Goal: Information Seeking & Learning: Find specific fact

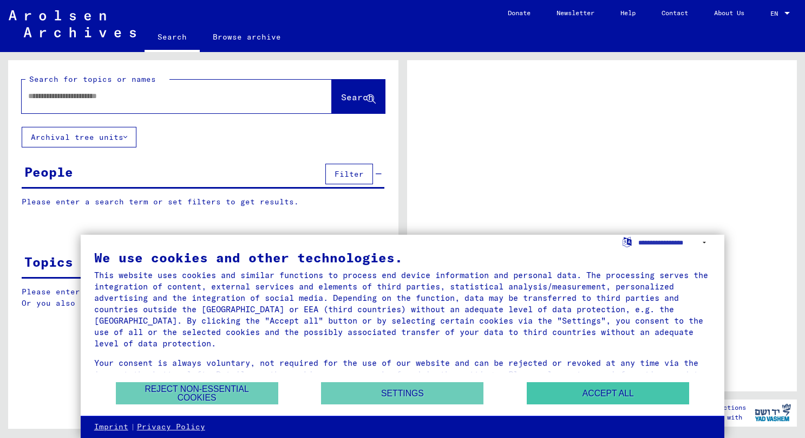
click at [570, 393] on button "Accept all" at bounding box center [608, 393] width 162 height 22
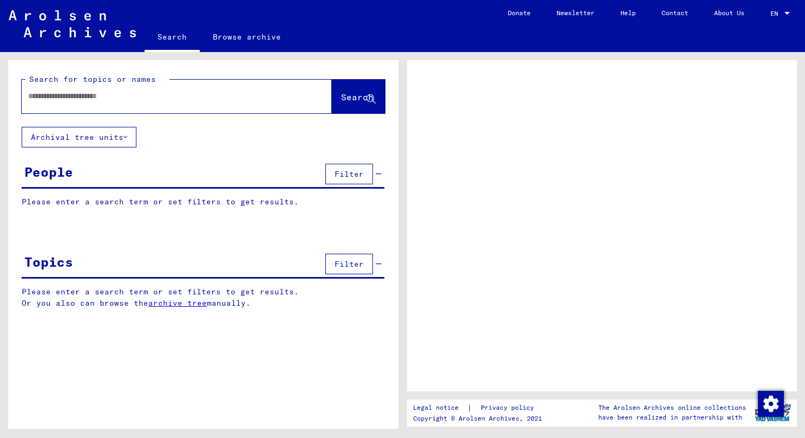
click at [125, 94] on input "text" at bounding box center [167, 95] width 278 height 11
type input "*******"
click at [349, 100] on span "Search" at bounding box center [357, 97] width 32 height 11
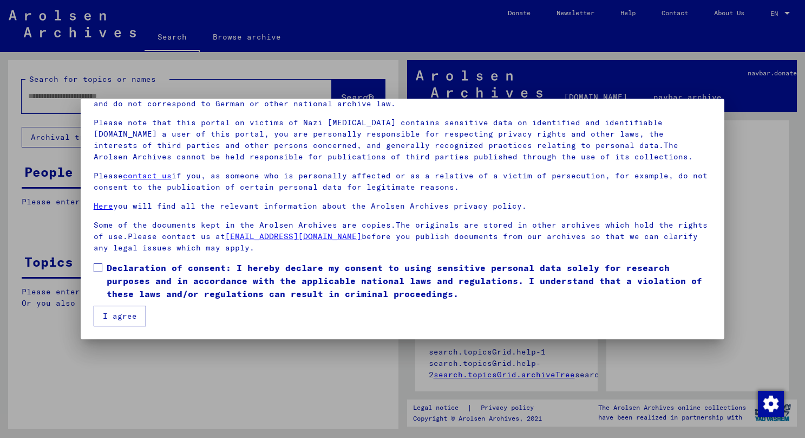
click at [102, 270] on label "Declaration of consent: I hereby declare my consent to using sensitive personal…" at bounding box center [403, 280] width 618 height 39
click at [111, 318] on button "I agree" at bounding box center [120, 315] width 53 height 21
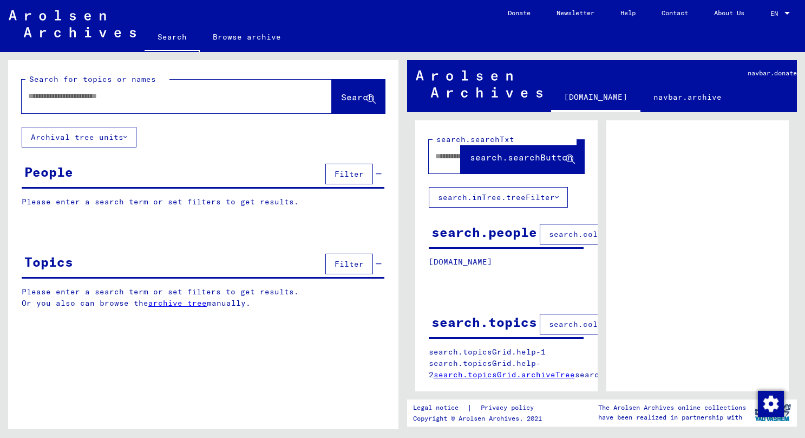
click at [174, 105] on div at bounding box center [164, 96] width 284 height 24
click at [146, 87] on div at bounding box center [164, 96] width 284 height 24
click at [360, 175] on span "Filter" at bounding box center [349, 174] width 29 height 10
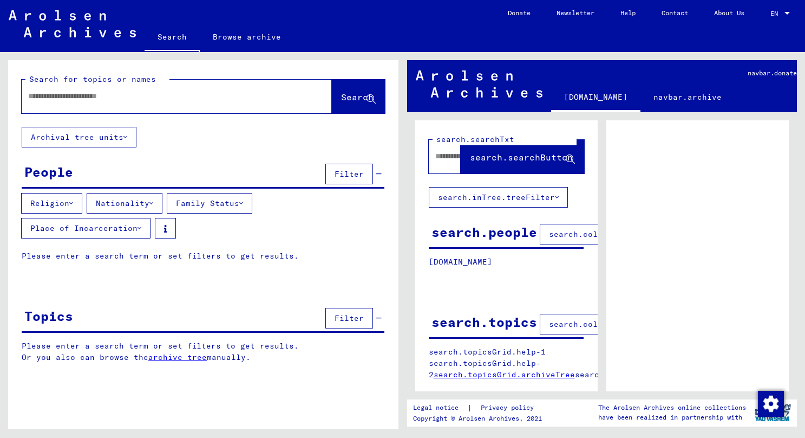
click at [102, 98] on input "text" at bounding box center [167, 95] width 278 height 11
click at [332, 97] on button "Search" at bounding box center [358, 97] width 53 height 34
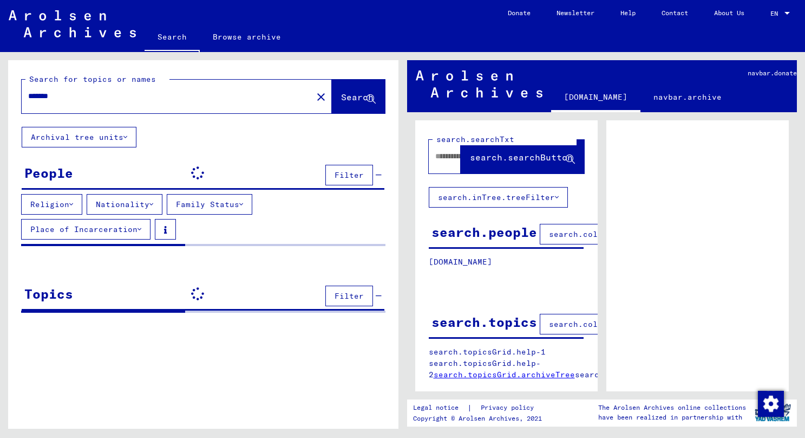
click at [341, 101] on span "Search" at bounding box center [357, 97] width 32 height 11
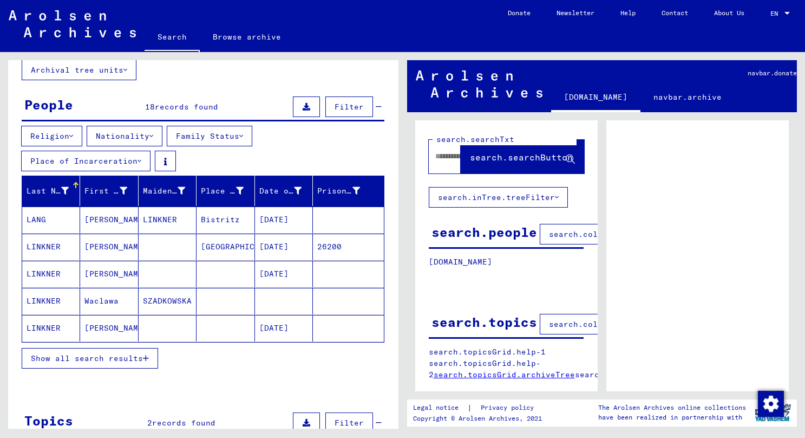
scroll to position [82, 0]
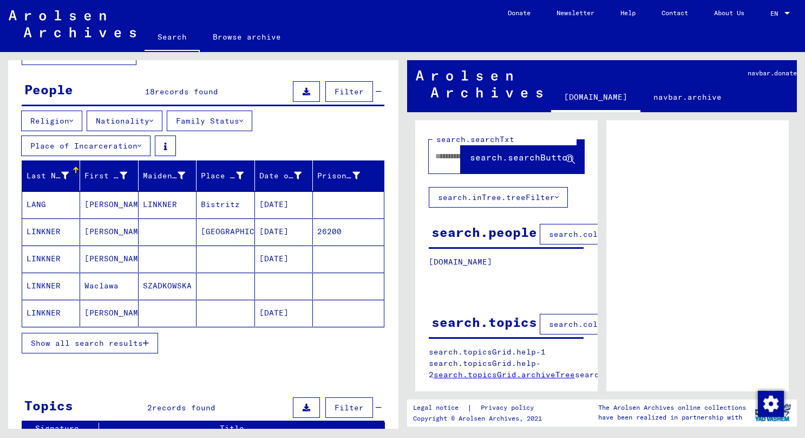
click at [149, 341] on button "Show all search results" at bounding box center [90, 343] width 136 height 21
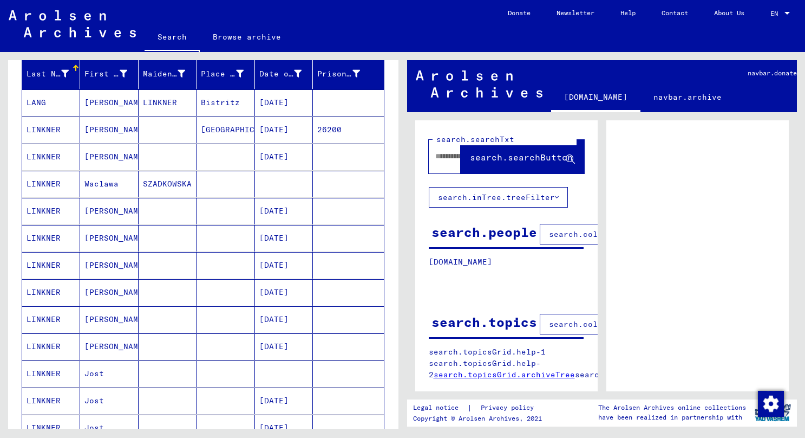
scroll to position [179, 0]
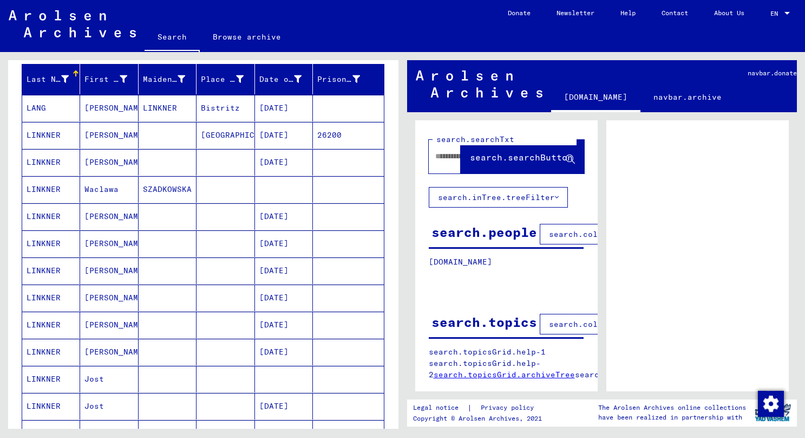
click at [329, 136] on mat-cell "26200" at bounding box center [348, 135] width 70 height 27
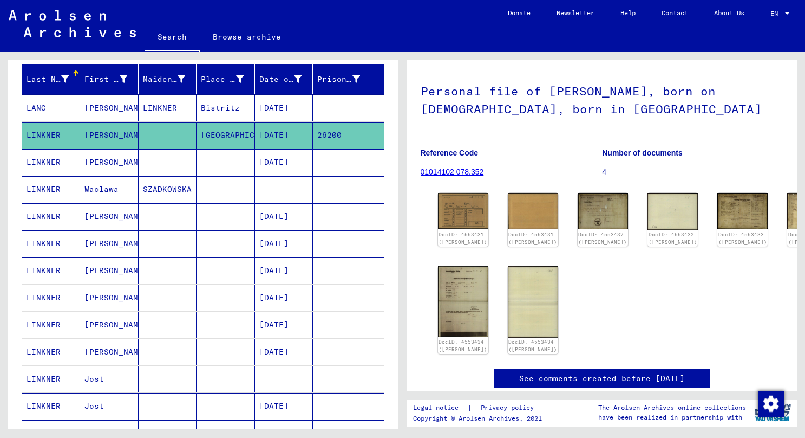
scroll to position [54, 0]
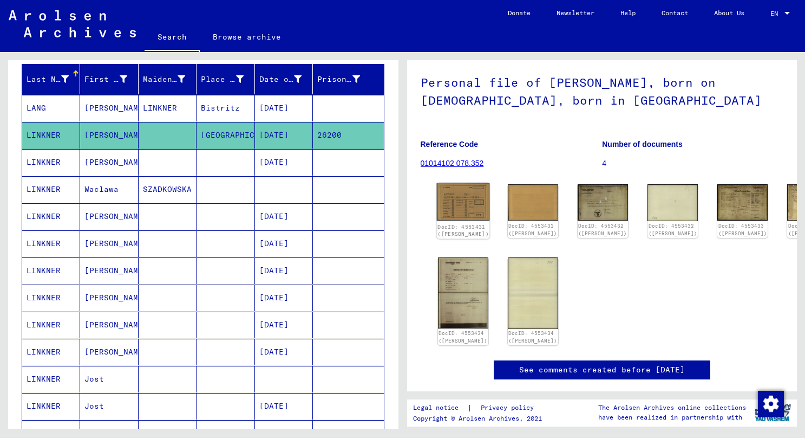
click at [461, 211] on img at bounding box center [462, 201] width 53 height 37
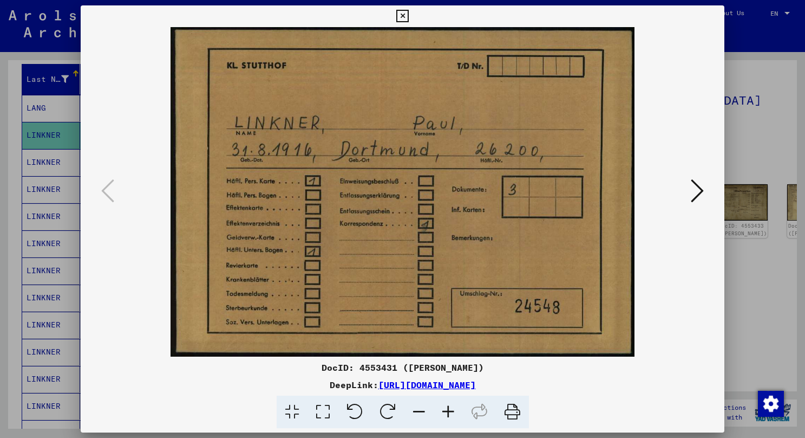
click at [675, 184] on img at bounding box center [403, 191] width 571 height 329
click at [688, 185] on button at bounding box center [697, 191] width 19 height 31
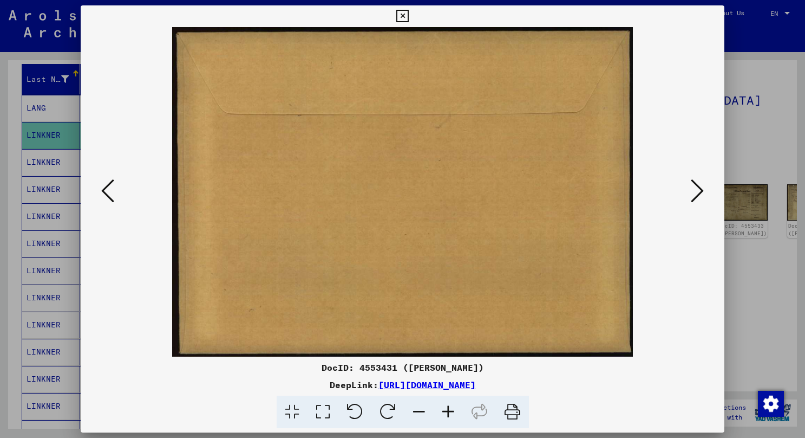
click at [694, 188] on icon at bounding box center [697, 191] width 13 height 26
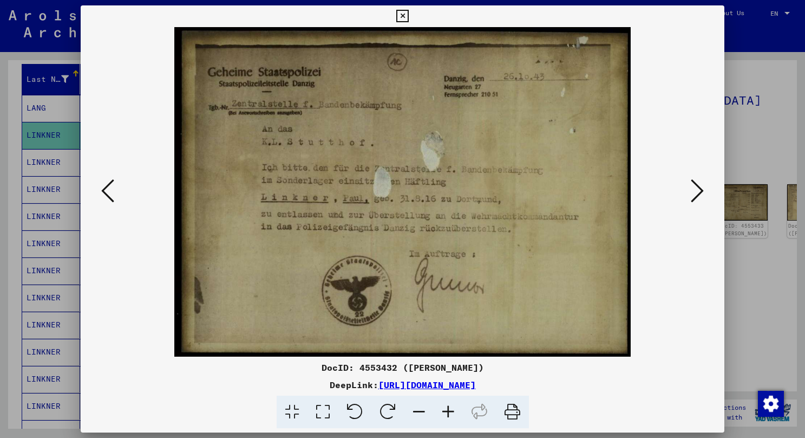
click at [709, 186] on div at bounding box center [403, 191] width 644 height 329
click at [700, 187] on icon at bounding box center [697, 191] width 13 height 26
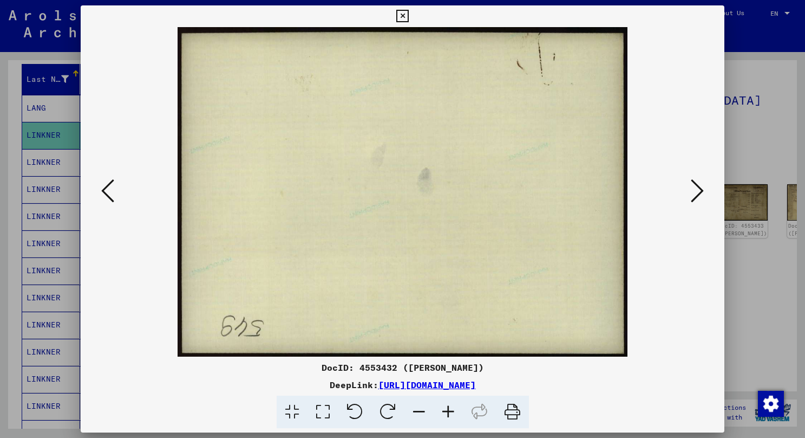
click at [700, 187] on icon at bounding box center [697, 191] width 13 height 26
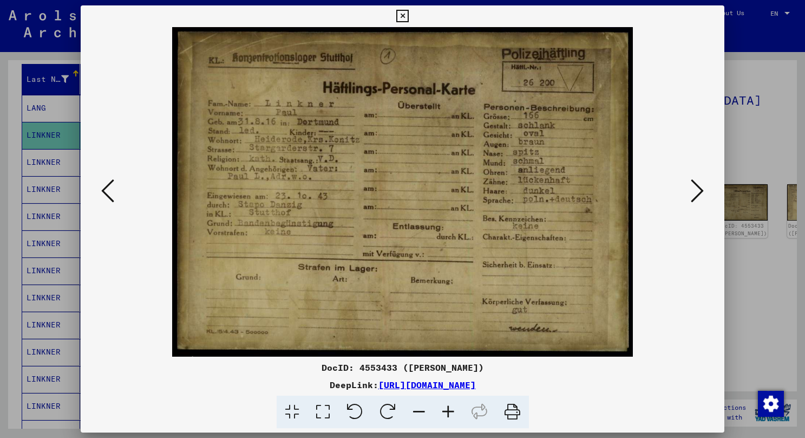
click at [700, 187] on icon at bounding box center [697, 191] width 13 height 26
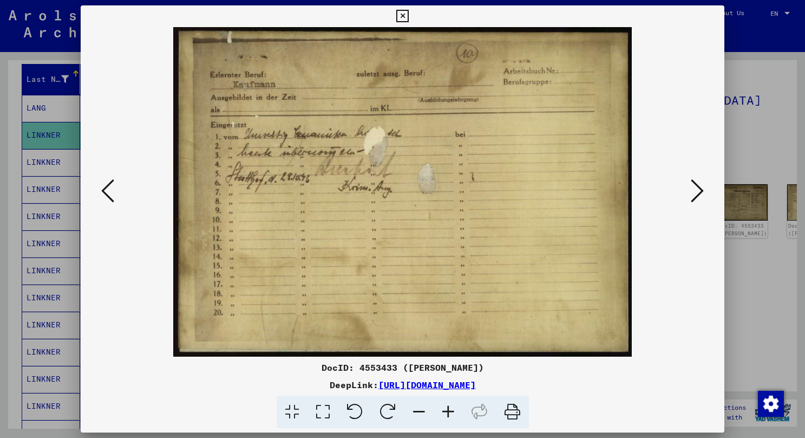
click at [139, 182] on img at bounding box center [403, 191] width 571 height 329
click at [409, 12] on icon at bounding box center [402, 16] width 12 height 13
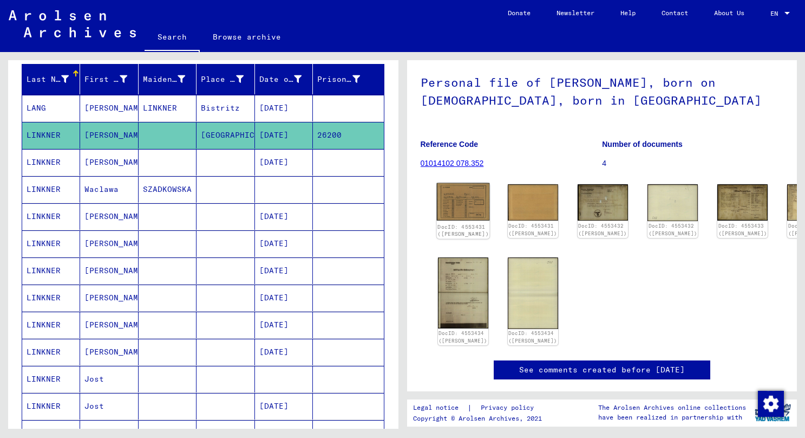
click at [459, 211] on img at bounding box center [462, 201] width 53 height 37
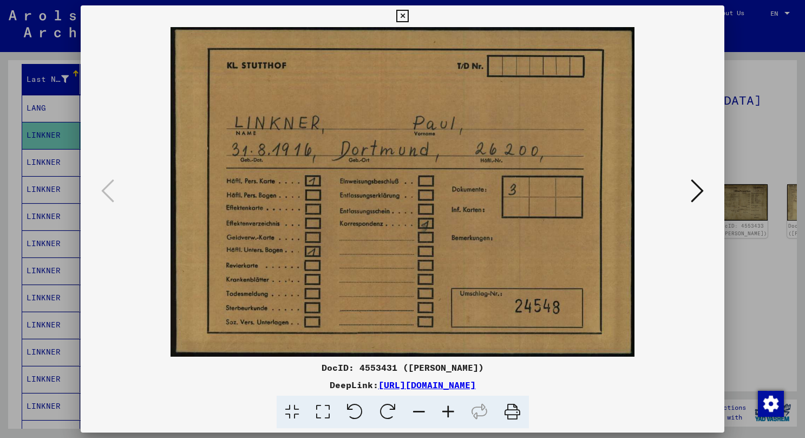
click at [691, 185] on icon at bounding box center [697, 191] width 13 height 26
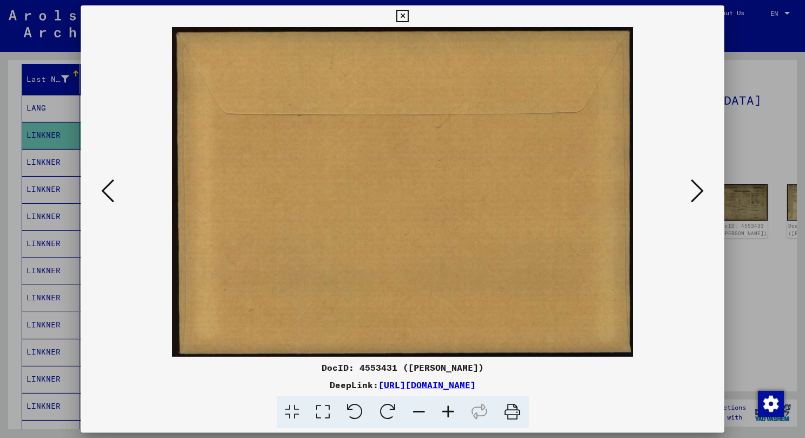
click at [691, 185] on icon at bounding box center [697, 191] width 13 height 26
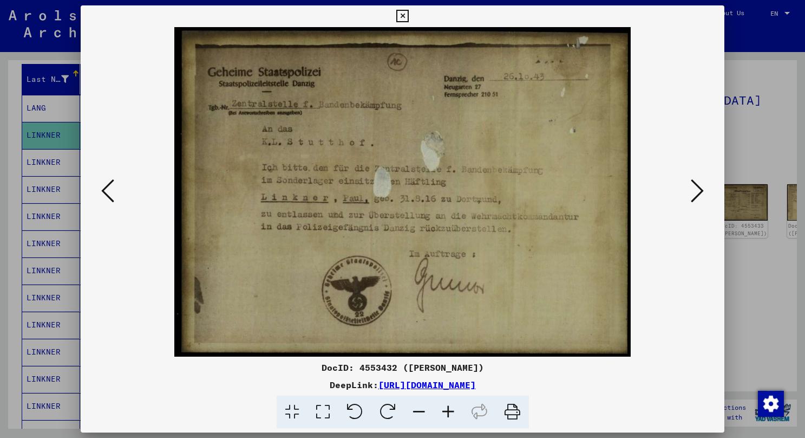
click at [691, 186] on icon at bounding box center [697, 191] width 13 height 26
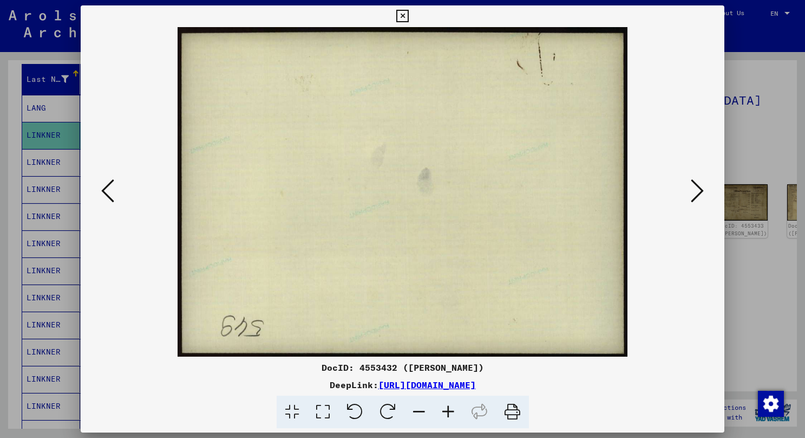
click at [691, 186] on icon at bounding box center [697, 191] width 13 height 26
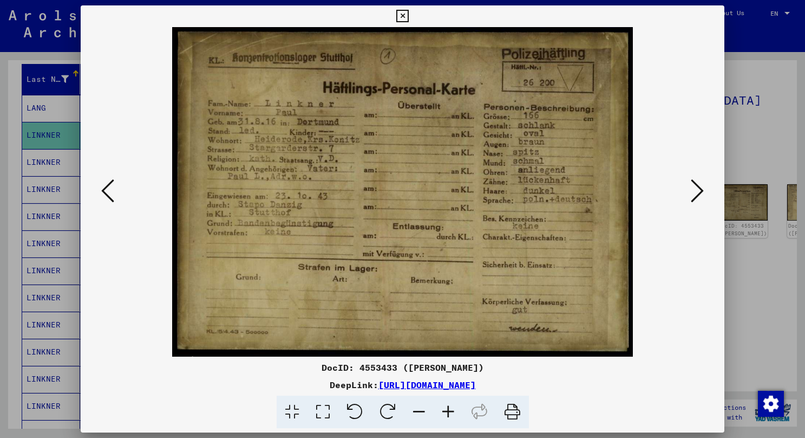
click at [691, 186] on icon at bounding box center [697, 191] width 13 height 26
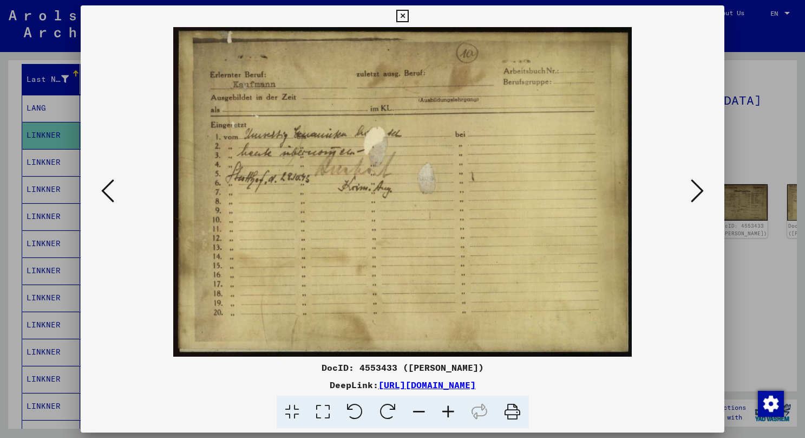
click at [111, 192] on icon at bounding box center [107, 191] width 13 height 26
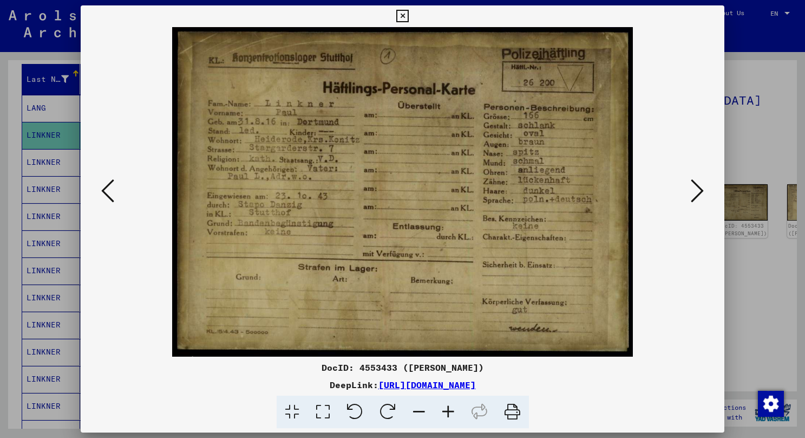
click at [688, 186] on div at bounding box center [697, 191] width 19 height 31
click at [689, 190] on button at bounding box center [697, 191] width 19 height 31
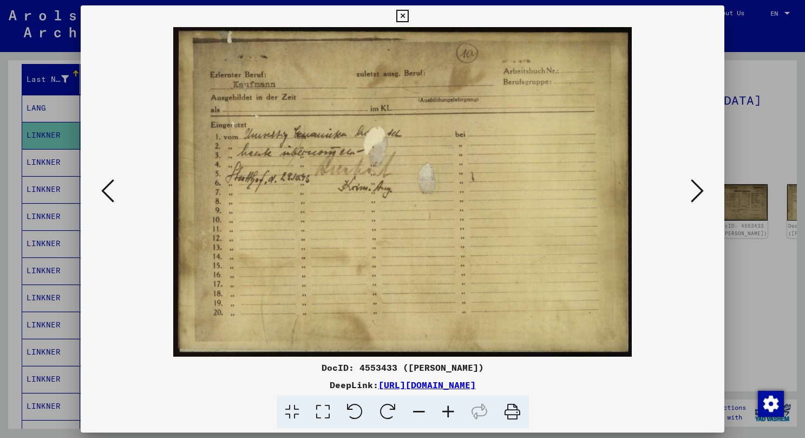
click at [692, 187] on icon at bounding box center [697, 191] width 13 height 26
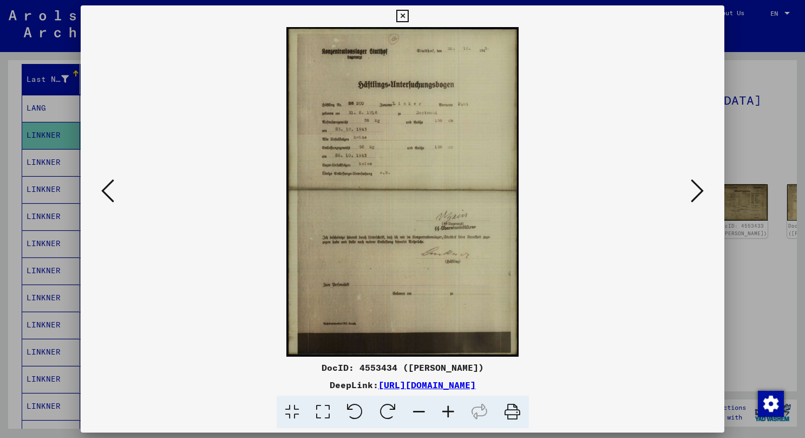
drag, startPoint x: 691, startPoint y: 181, endPoint x: 639, endPoint y: 194, distance: 53.6
click at [639, 194] on div at bounding box center [403, 191] width 644 height 329
click at [448, 410] on icon at bounding box center [448, 411] width 29 height 33
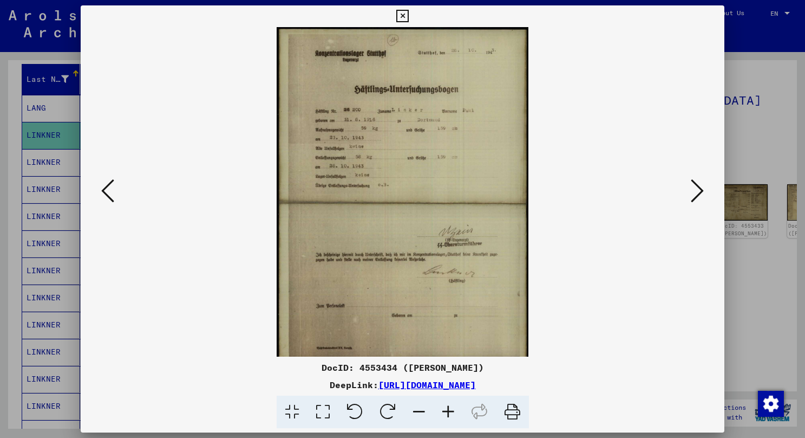
click at [448, 410] on icon at bounding box center [448, 411] width 29 height 33
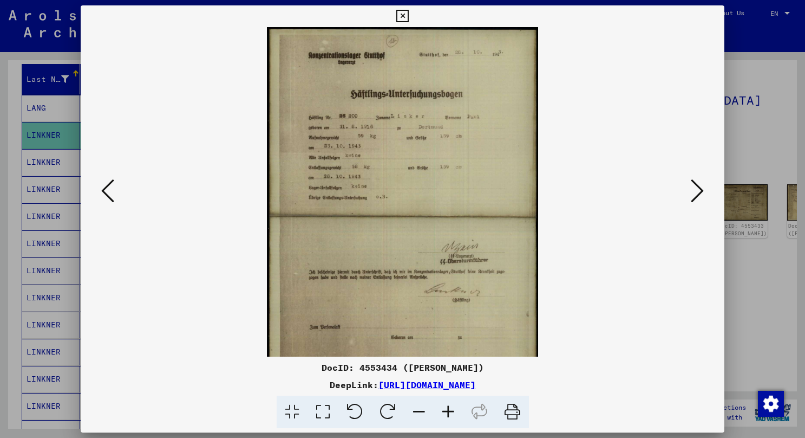
click at [448, 410] on icon at bounding box center [448, 411] width 29 height 33
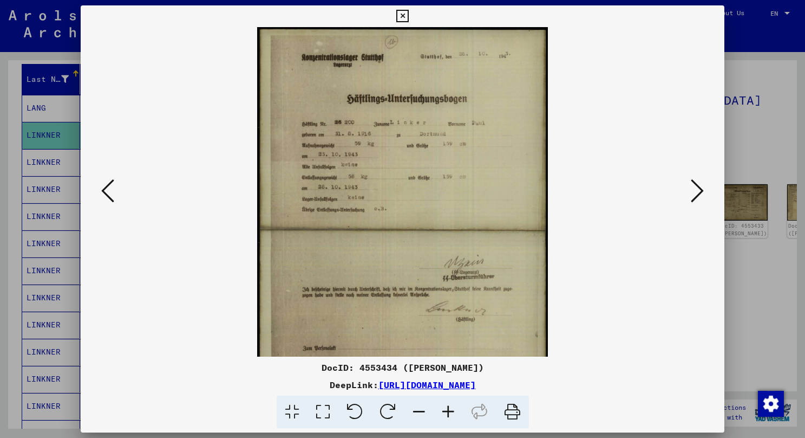
click at [448, 410] on icon at bounding box center [448, 411] width 29 height 33
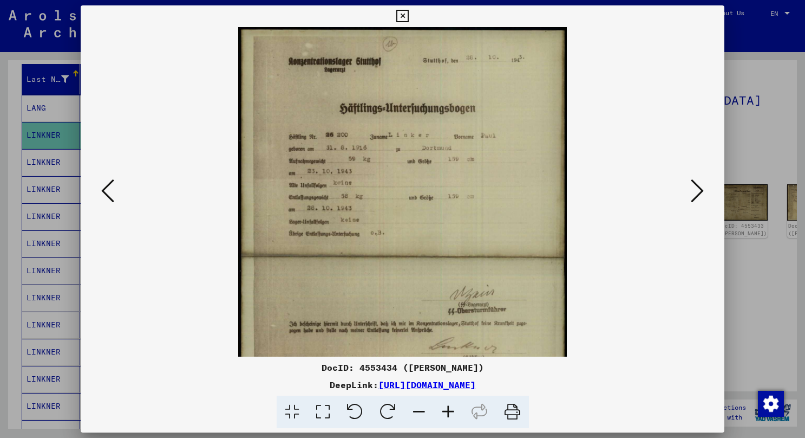
click at [448, 410] on icon at bounding box center [448, 411] width 29 height 33
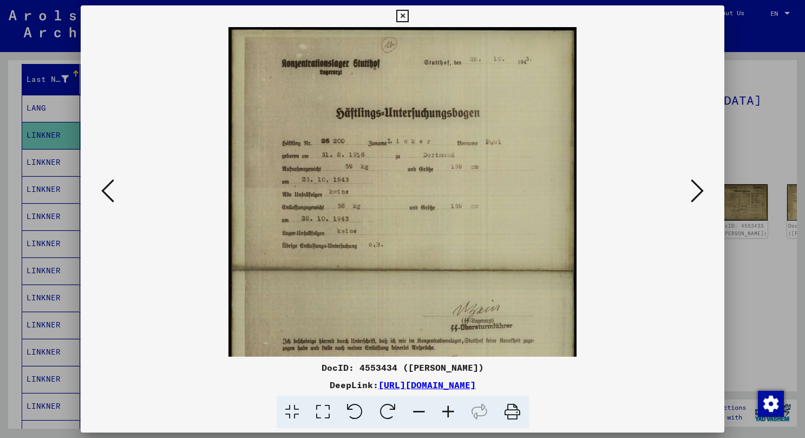
click at [448, 410] on icon at bounding box center [448, 411] width 29 height 33
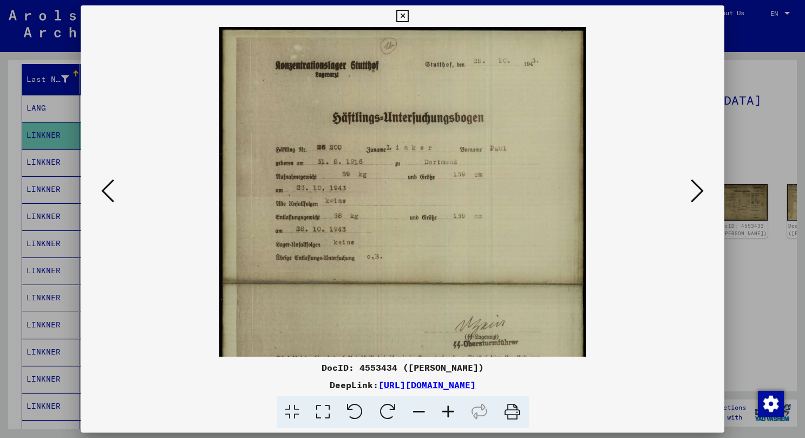
click at [448, 410] on icon at bounding box center [448, 411] width 29 height 33
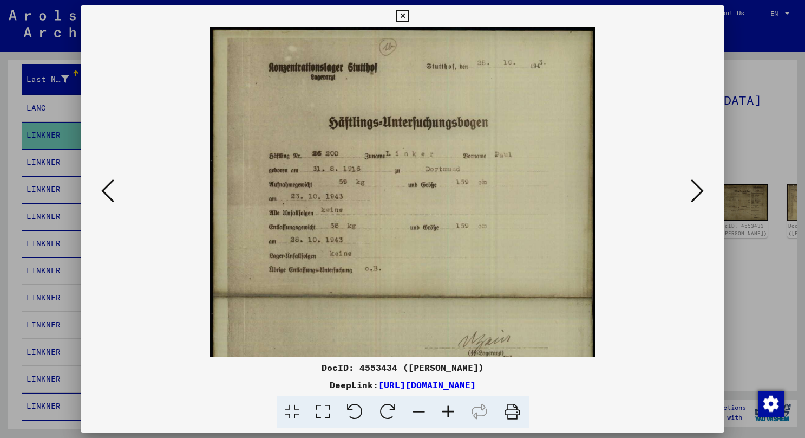
click at [448, 410] on icon at bounding box center [448, 411] width 29 height 33
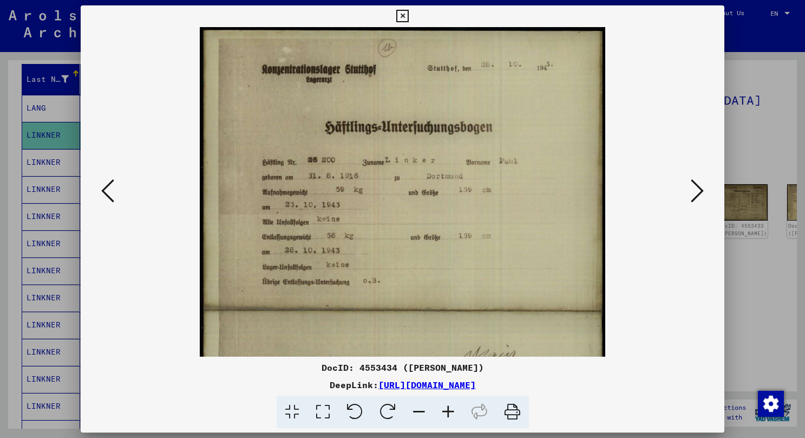
click at [448, 410] on icon at bounding box center [448, 411] width 29 height 33
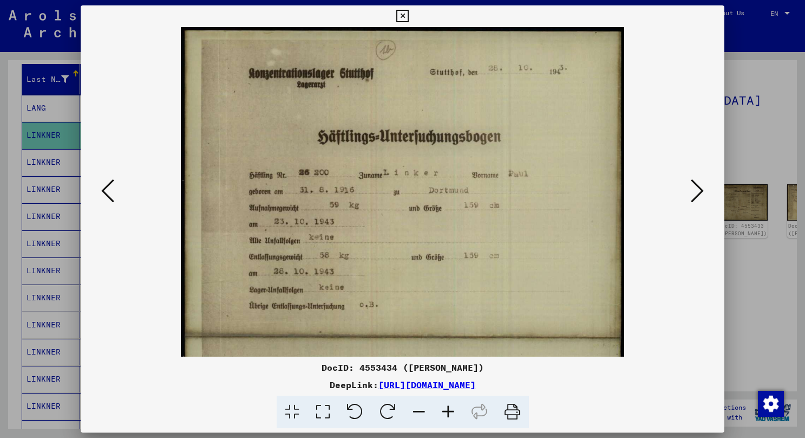
click at [116, 182] on button at bounding box center [107, 191] width 19 height 31
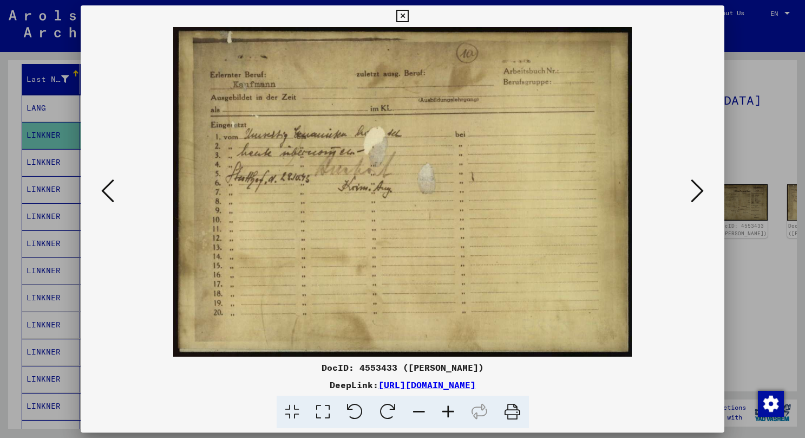
click at [116, 182] on button at bounding box center [107, 191] width 19 height 31
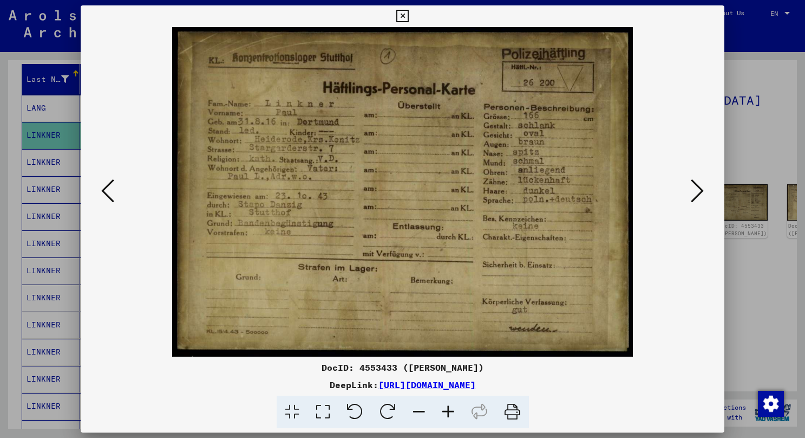
click at [116, 182] on button at bounding box center [107, 191] width 19 height 31
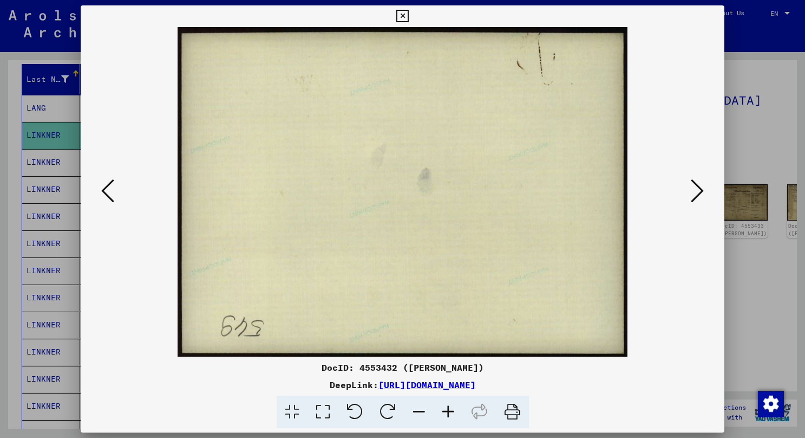
click at [684, 190] on viewer-one-image at bounding box center [403, 191] width 571 height 329
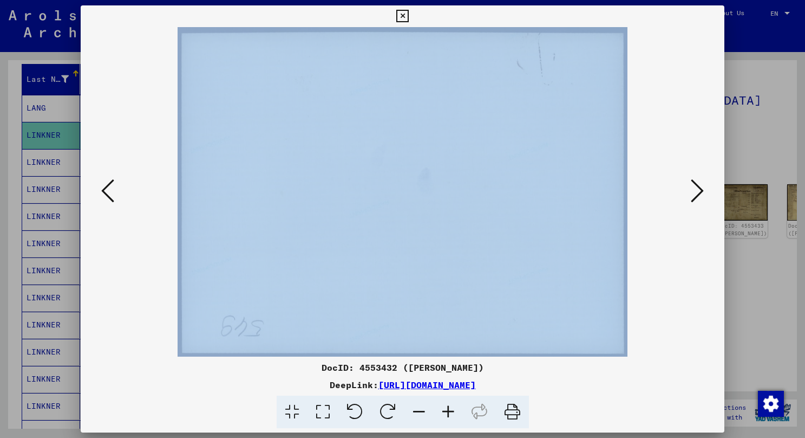
click at [684, 190] on viewer-one-image at bounding box center [403, 191] width 571 height 329
click at [692, 192] on icon at bounding box center [697, 191] width 13 height 26
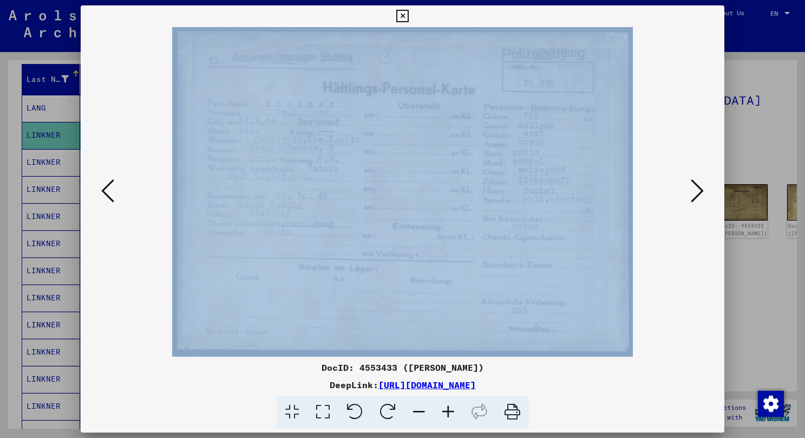
click at [692, 192] on icon at bounding box center [697, 191] width 13 height 26
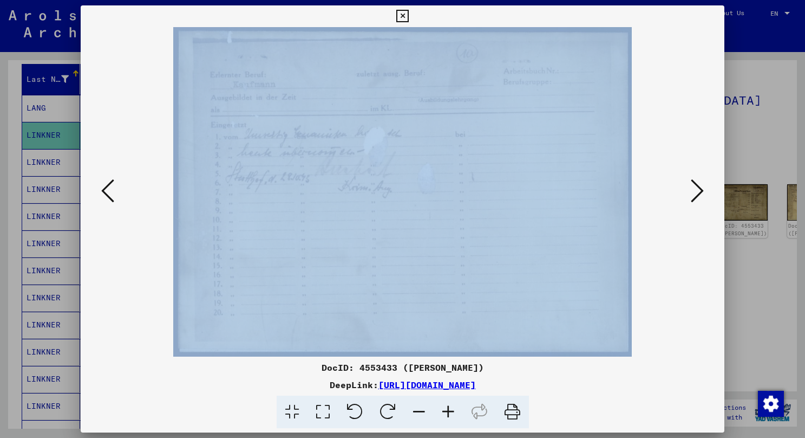
click at [692, 192] on icon at bounding box center [697, 191] width 13 height 26
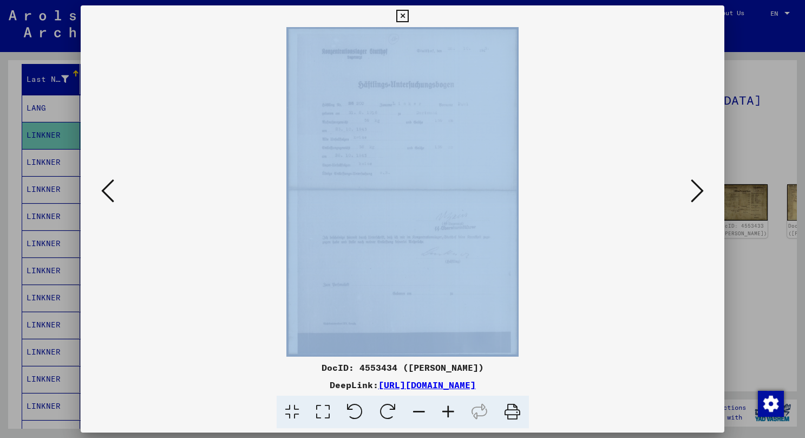
click at [692, 192] on icon at bounding box center [697, 191] width 13 height 26
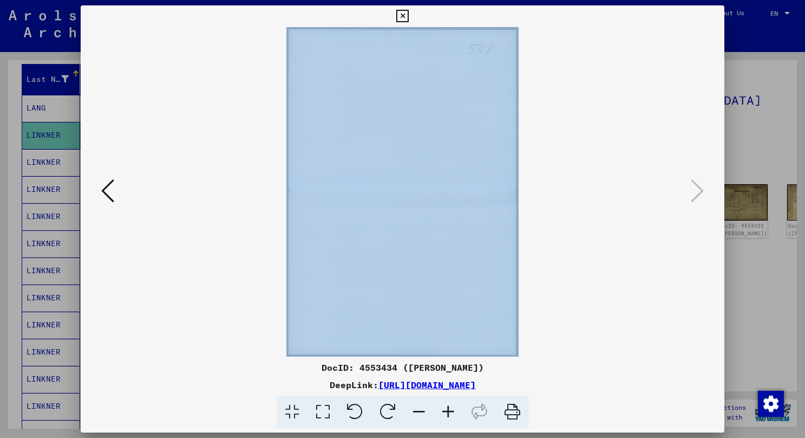
click at [692, 192] on icon at bounding box center [697, 191] width 13 height 26
click at [112, 199] on icon at bounding box center [107, 191] width 13 height 26
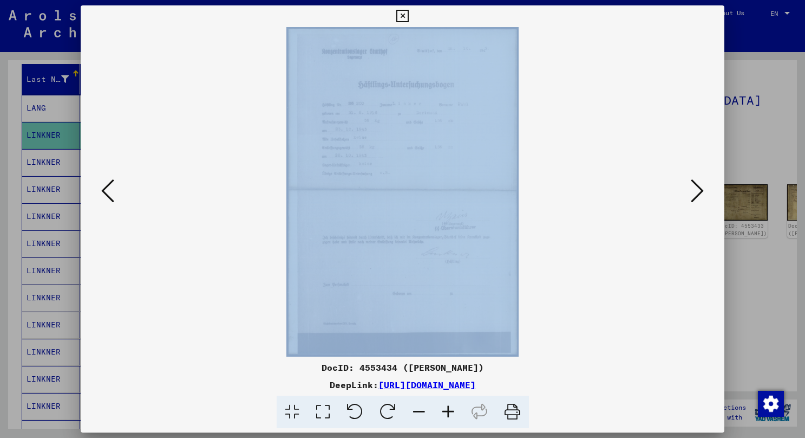
click at [112, 199] on icon at bounding box center [107, 191] width 13 height 26
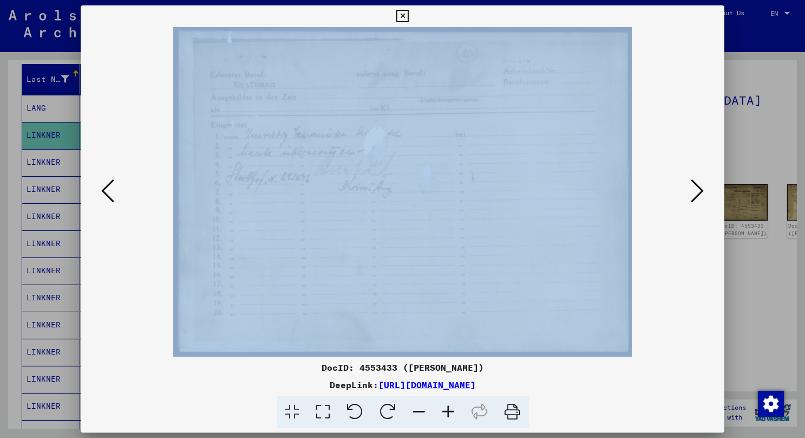
click at [112, 199] on icon at bounding box center [107, 191] width 13 height 26
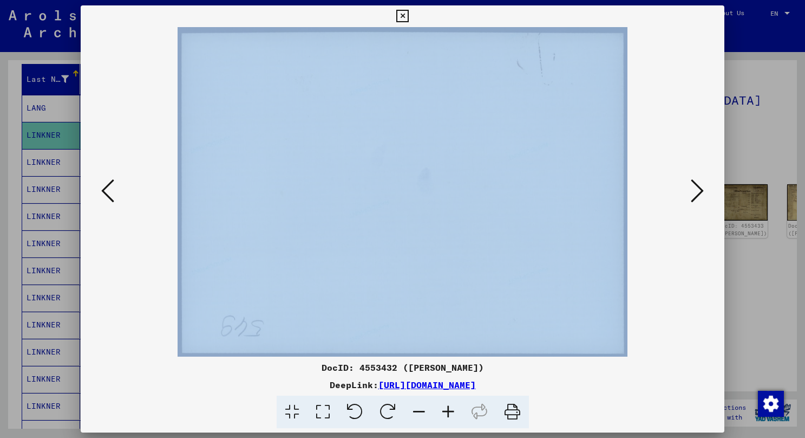
click at [112, 199] on icon at bounding box center [107, 191] width 13 height 26
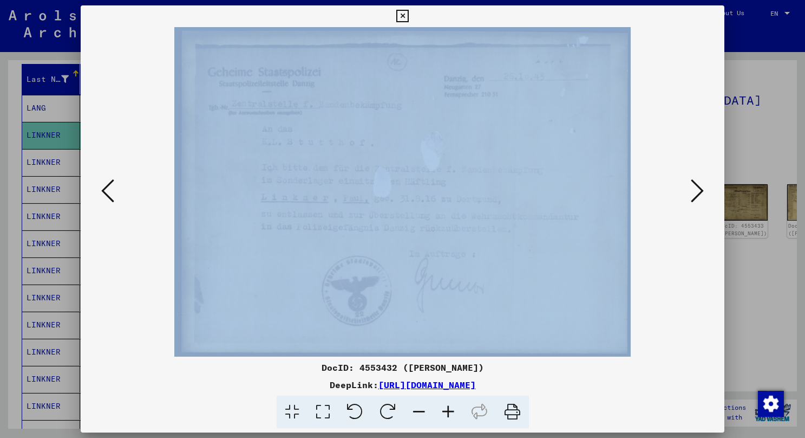
click at [112, 199] on icon at bounding box center [107, 191] width 13 height 26
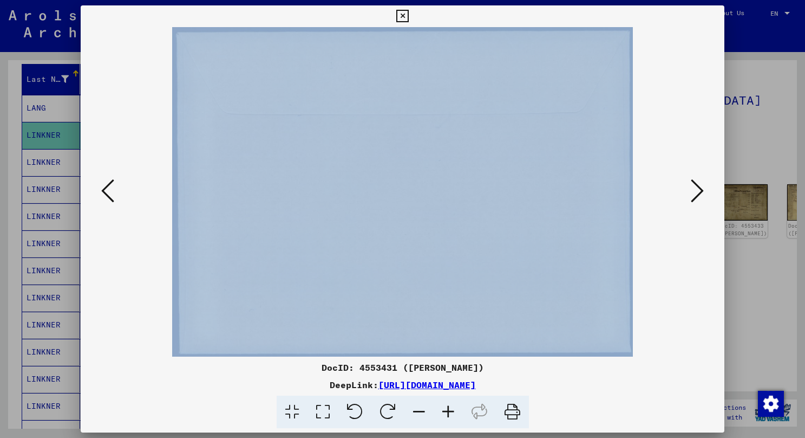
click at [689, 184] on button at bounding box center [697, 191] width 19 height 31
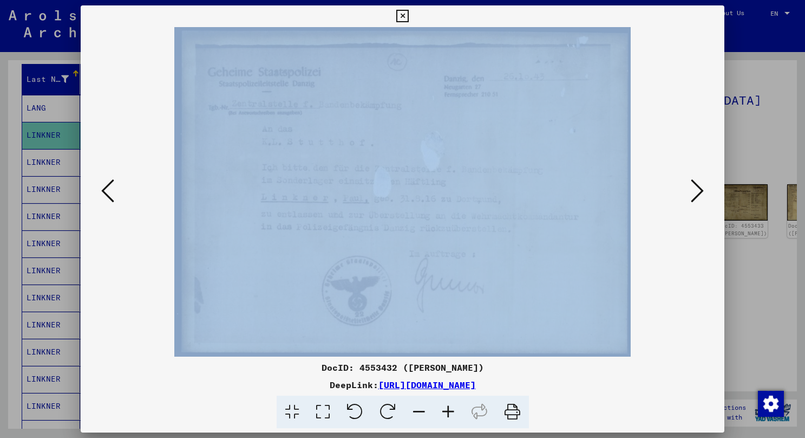
click at [689, 184] on button at bounding box center [697, 191] width 19 height 31
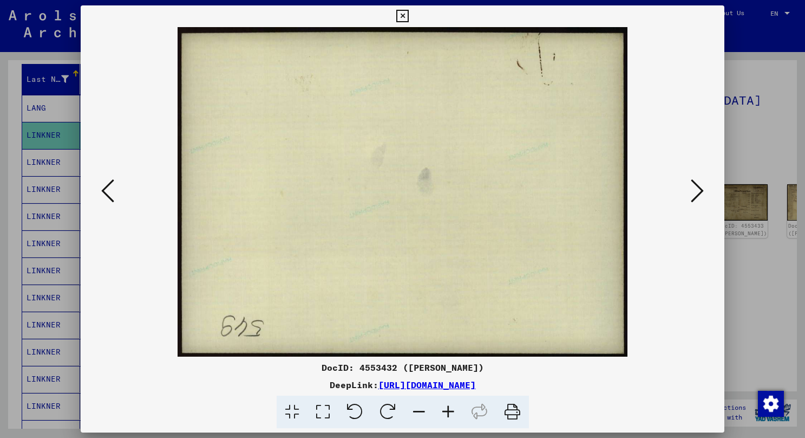
click at [121, 184] on viewer-one-image at bounding box center [403, 191] width 571 height 329
click at [109, 189] on icon at bounding box center [107, 191] width 13 height 26
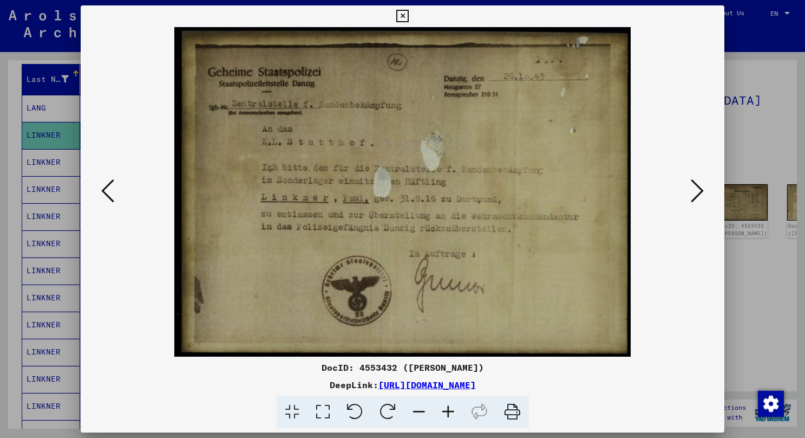
click at [109, 189] on icon at bounding box center [107, 191] width 13 height 26
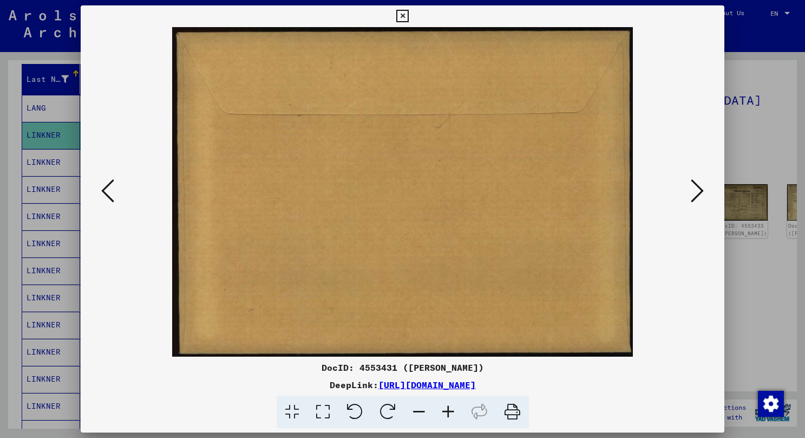
click at [109, 189] on icon at bounding box center [107, 191] width 13 height 26
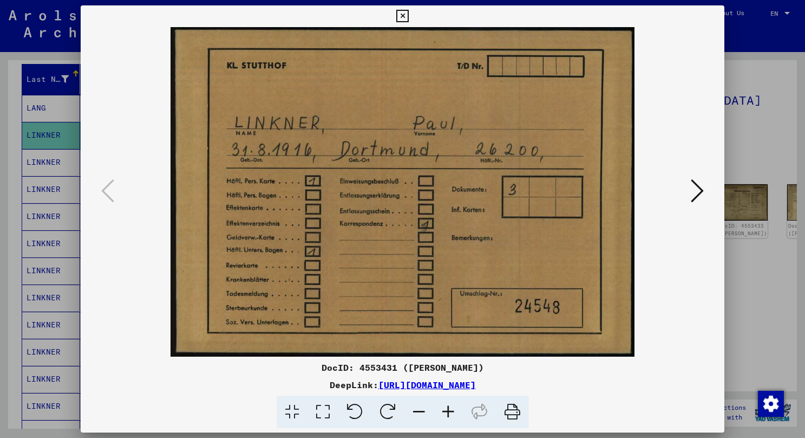
click at [409, 18] on icon at bounding box center [402, 16] width 12 height 13
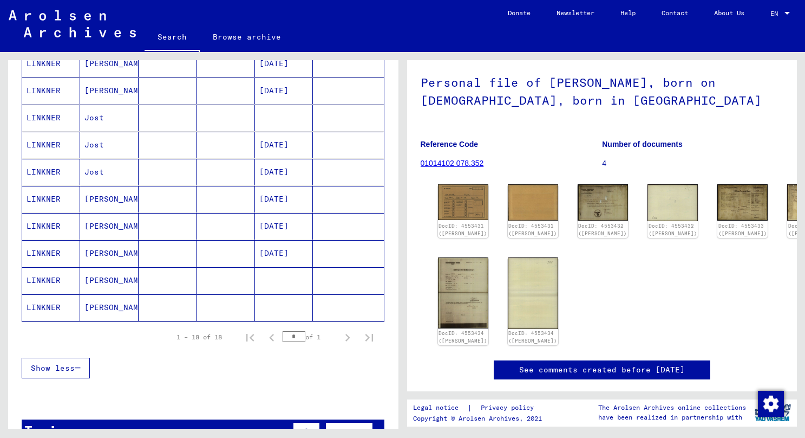
scroll to position [438, 0]
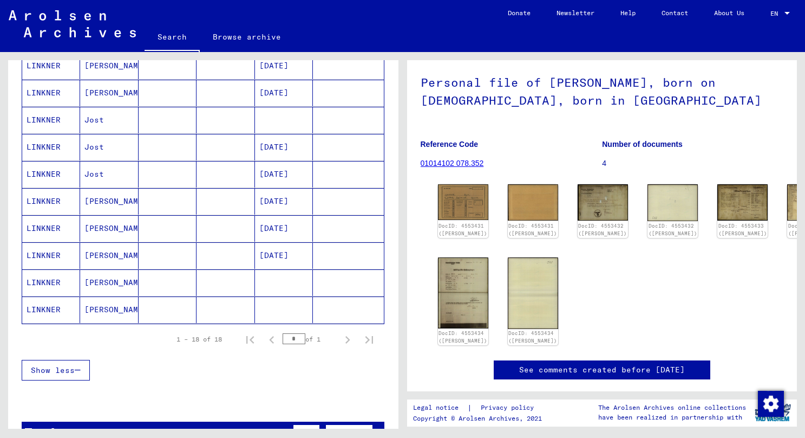
click at [106, 310] on mat-cell "[PERSON_NAME]" at bounding box center [109, 309] width 58 height 27
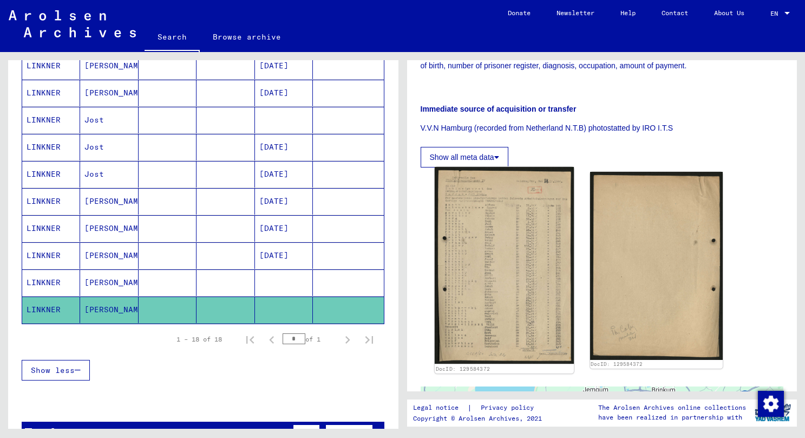
scroll to position [333, 0]
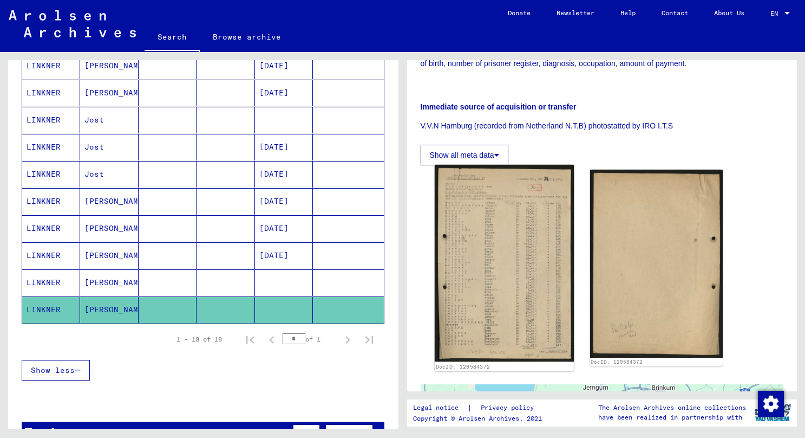
click at [498, 256] on img at bounding box center [504, 263] width 140 height 197
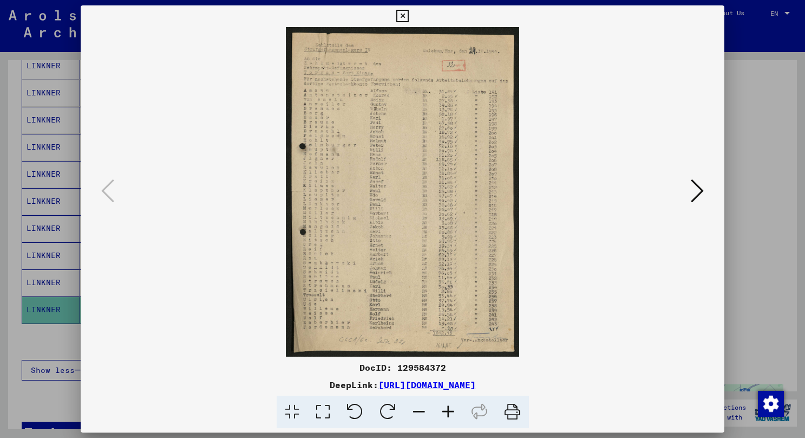
click at [409, 17] on icon at bounding box center [402, 16] width 12 height 13
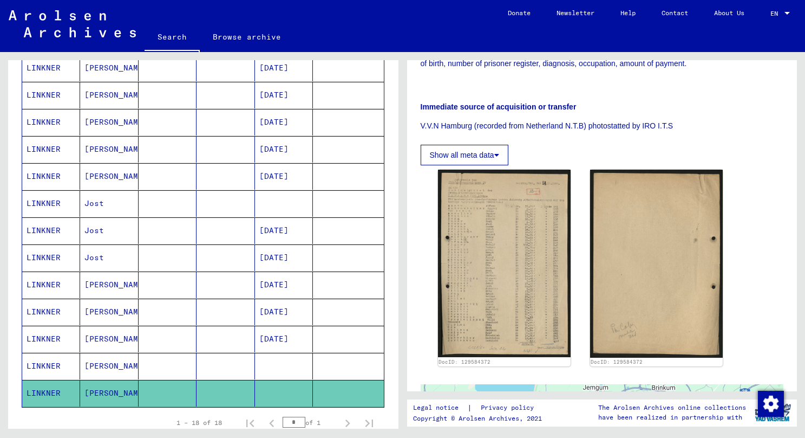
scroll to position [356, 0]
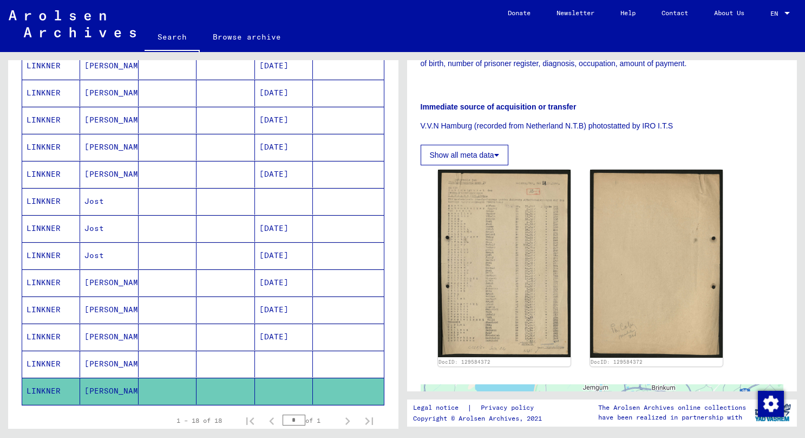
click at [99, 359] on mat-cell "[PERSON_NAME]" at bounding box center [109, 363] width 58 height 27
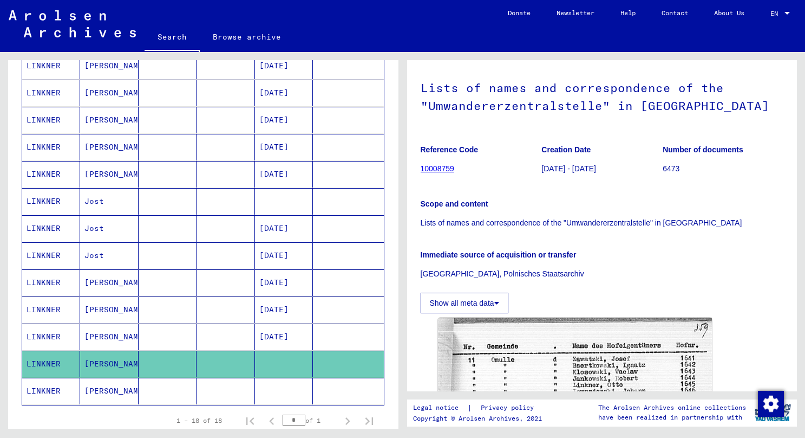
scroll to position [46, 0]
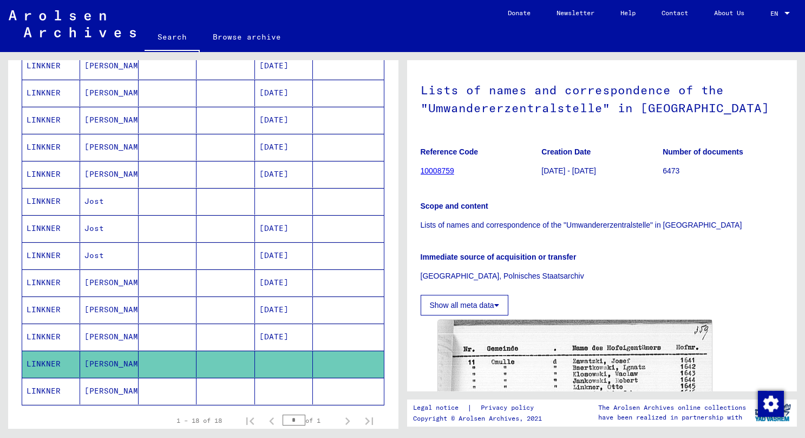
click at [511, 275] on p "[GEOGRAPHIC_DATA], Polnisches Staatsarchiv" at bounding box center [602, 275] width 363 height 11
click at [551, 264] on div "Immediate source of acquisition or transfer [GEOGRAPHIC_DATA], Polnisches Staat…" at bounding box center [602, 259] width 363 height 43
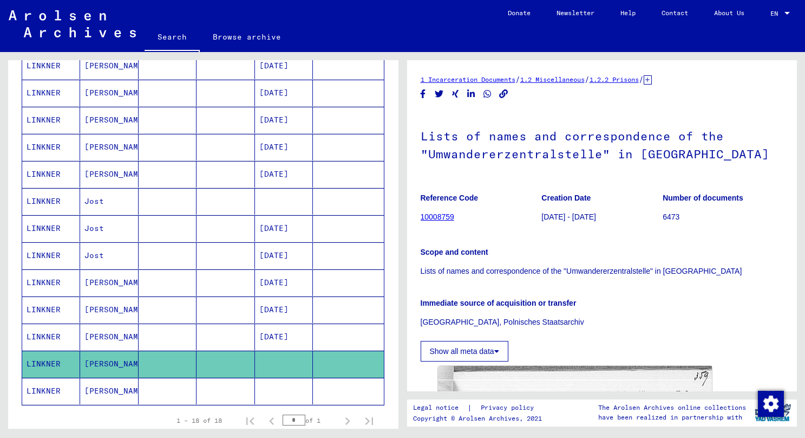
scroll to position [0, 0]
click at [603, 161] on h1 "Lists of names and correspondence of the "Umwandererzentralstelle" in [GEOGRAPH…" at bounding box center [602, 144] width 363 height 66
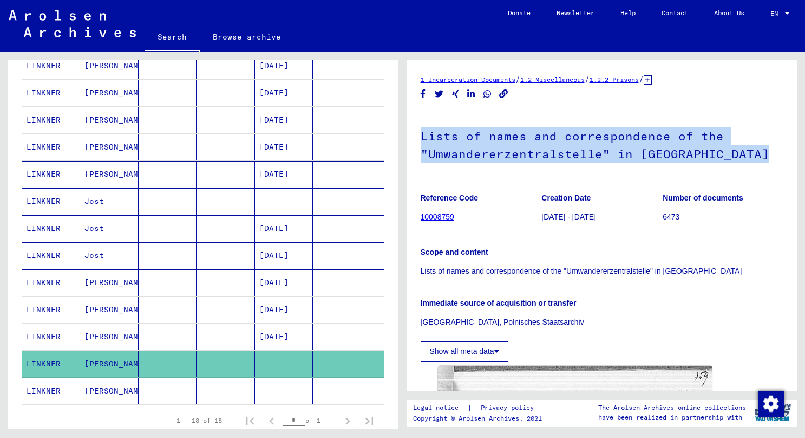
copy h1 "Lists of names and correspondence of the "Umwandererzentralstelle" in [GEOGRAPH…"
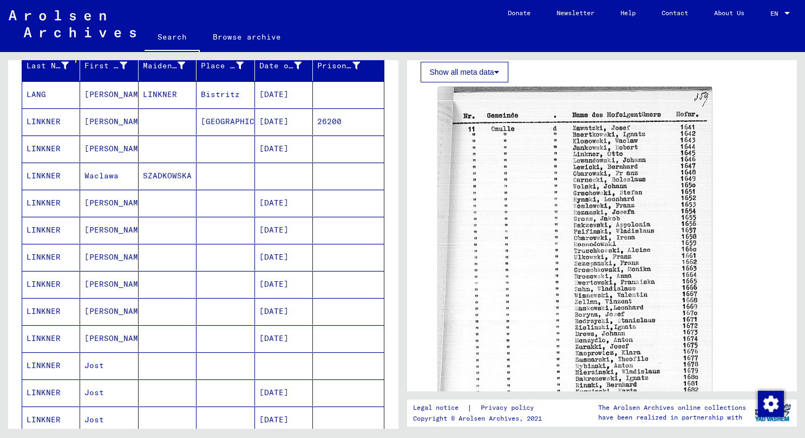
scroll to position [193, 0]
click at [122, 179] on mat-cell "Waclawa" at bounding box center [109, 175] width 58 height 27
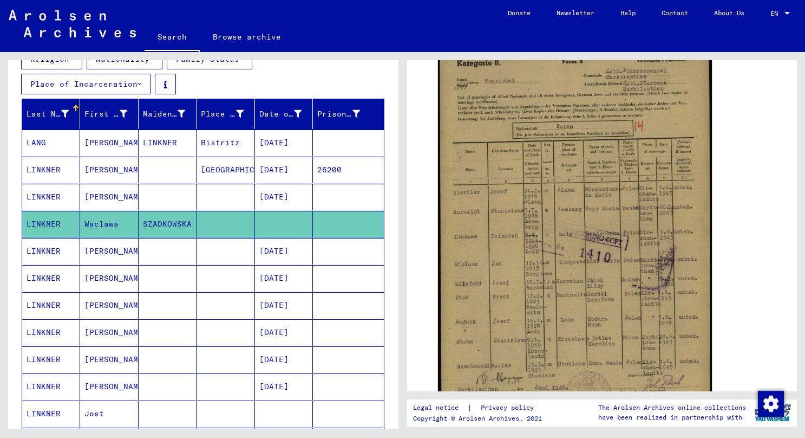
scroll to position [155, 0]
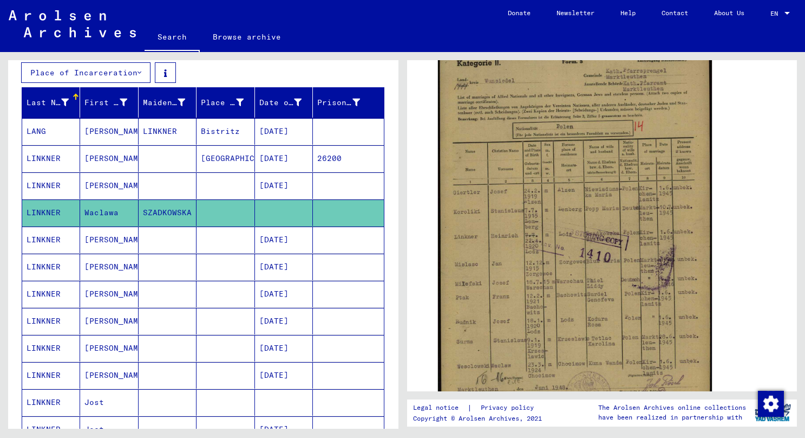
click at [146, 177] on mat-cell at bounding box center [168, 185] width 58 height 27
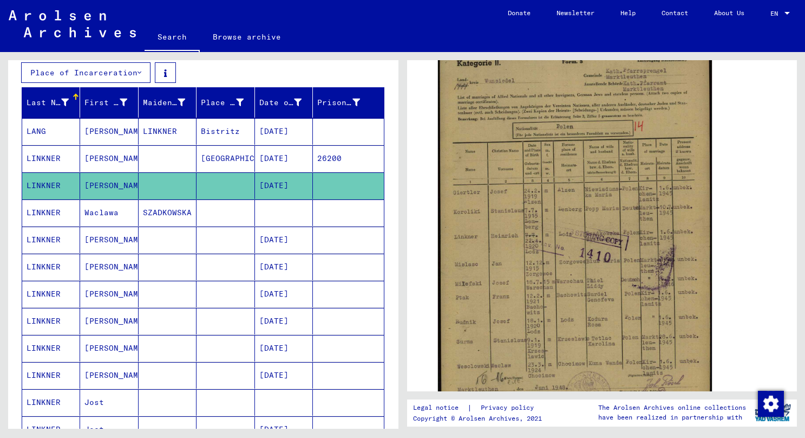
click at [308, 193] on mat-cell "[DATE]" at bounding box center [284, 185] width 58 height 27
click at [120, 165] on mat-cell "[PERSON_NAME]" at bounding box center [109, 158] width 58 height 27
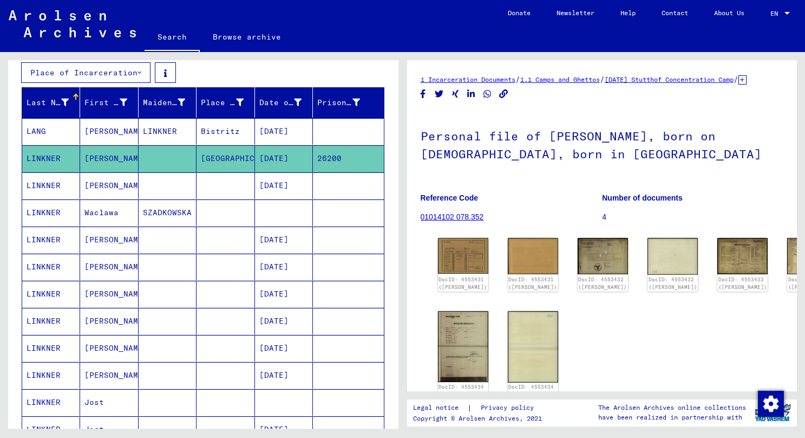
click at [124, 179] on mat-cell "[PERSON_NAME]" at bounding box center [109, 185] width 58 height 27
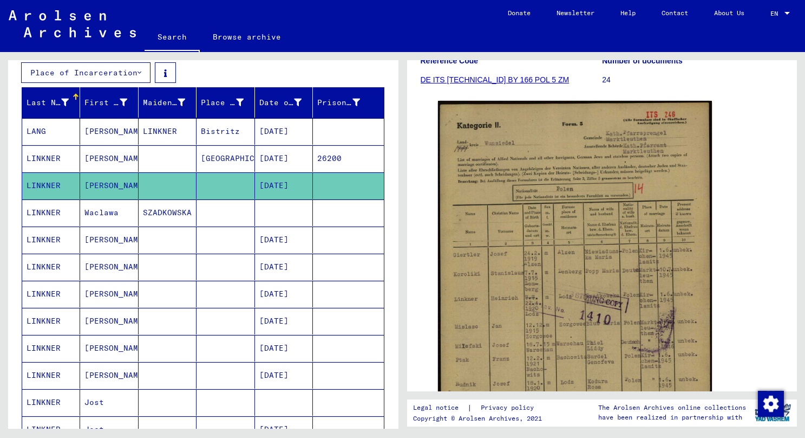
scroll to position [231, 0]
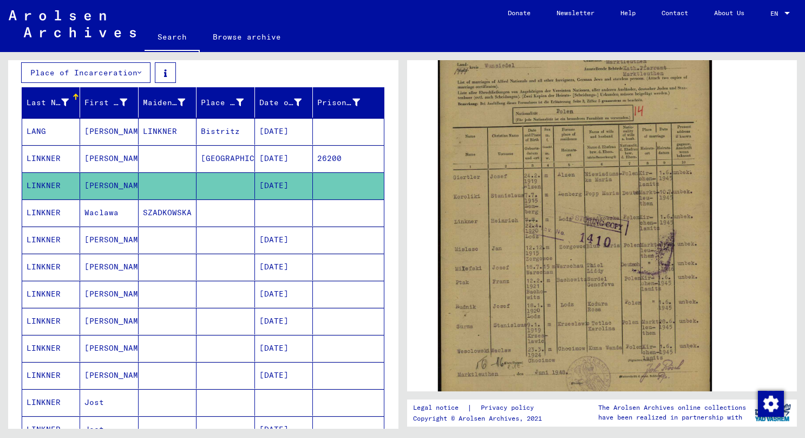
click at [166, 202] on mat-cell "SZADKOWSKA" at bounding box center [168, 212] width 58 height 27
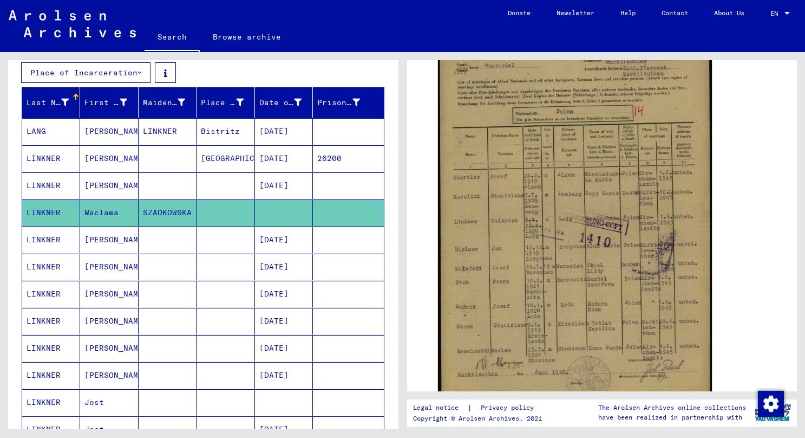
click at [182, 242] on mat-cell at bounding box center [168, 239] width 58 height 27
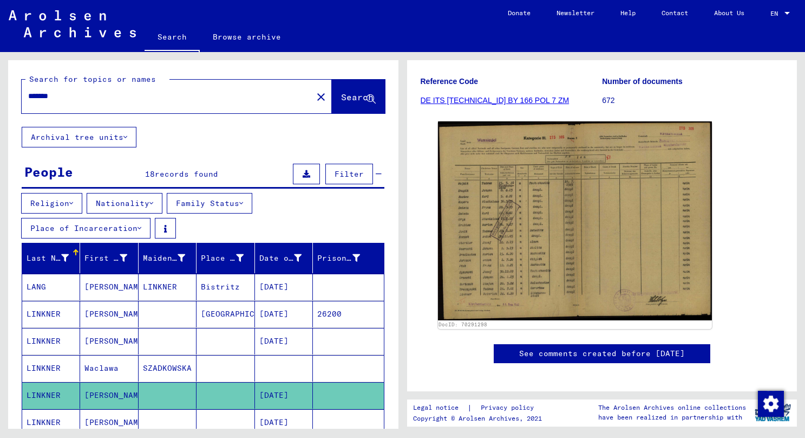
click at [68, 97] on input "*******" at bounding box center [167, 95] width 278 height 11
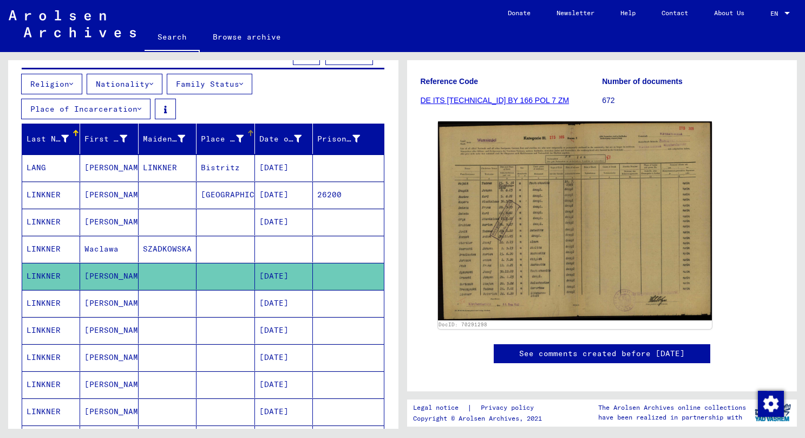
scroll to position [121, 0]
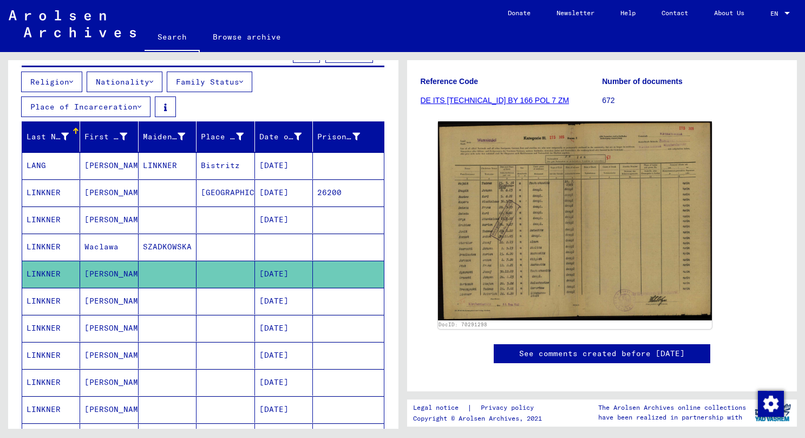
click at [133, 237] on mat-cell "Waclawa" at bounding box center [109, 246] width 58 height 27
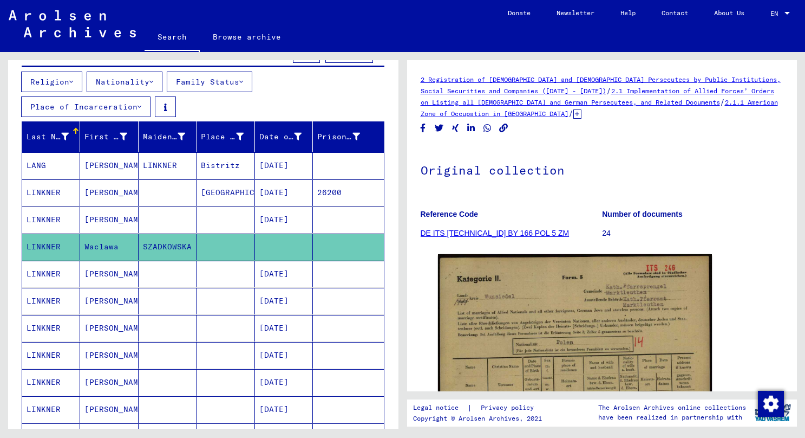
click at [158, 216] on mat-cell at bounding box center [168, 219] width 58 height 27
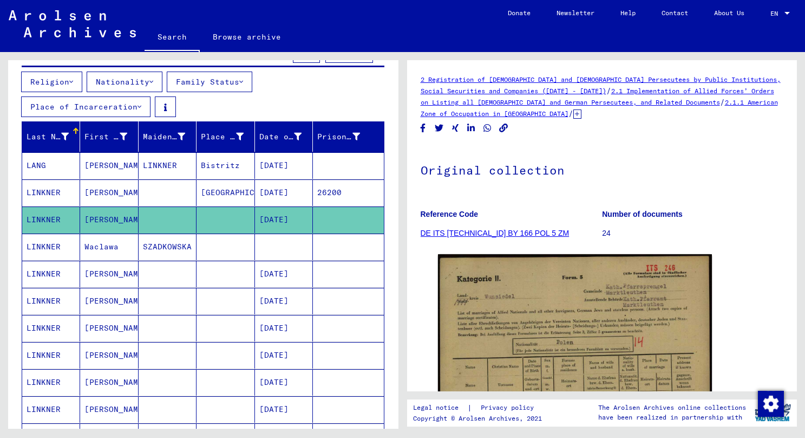
click at [197, 200] on mat-cell "[GEOGRAPHIC_DATA]" at bounding box center [226, 192] width 58 height 27
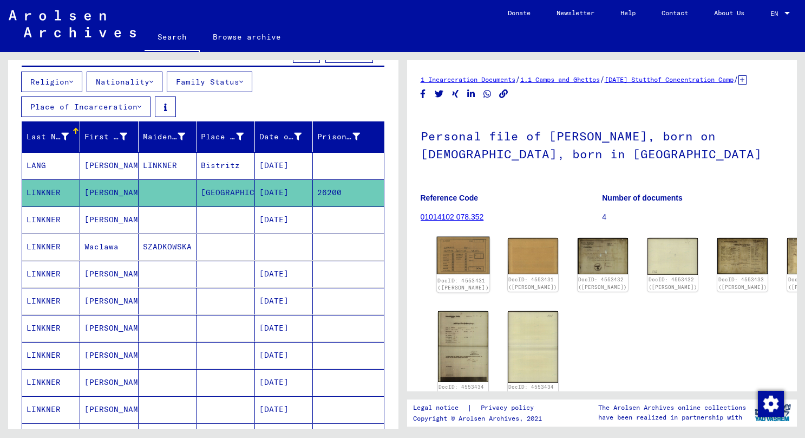
click at [466, 262] on img at bounding box center [462, 255] width 53 height 37
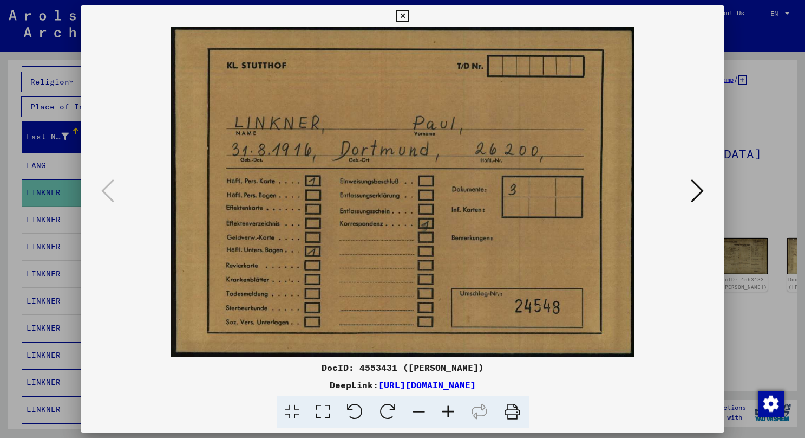
click at [695, 188] on icon at bounding box center [697, 191] width 13 height 26
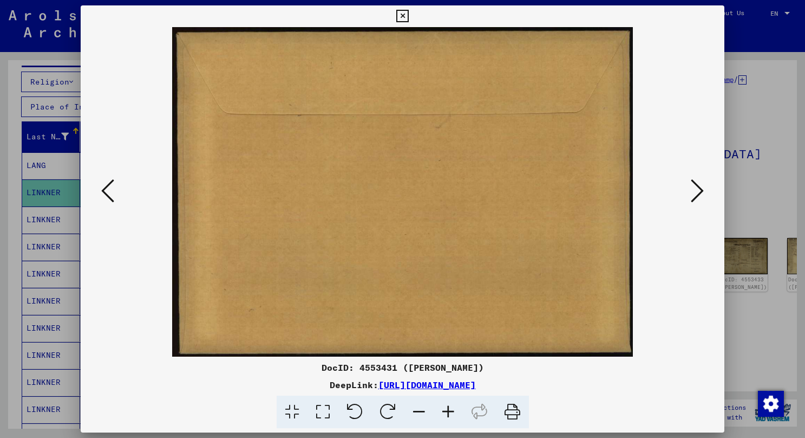
click at [695, 188] on icon at bounding box center [697, 191] width 13 height 26
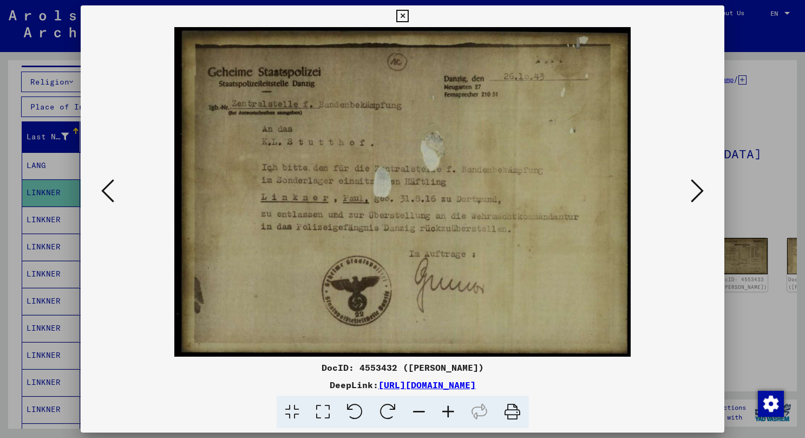
click at [695, 188] on icon at bounding box center [697, 191] width 13 height 26
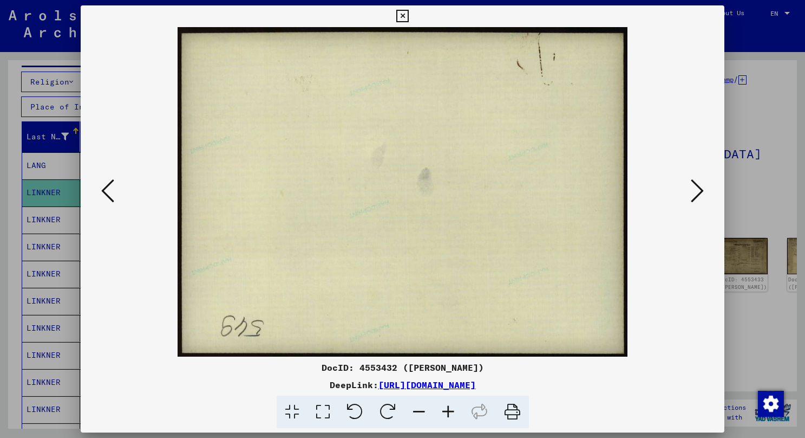
click at [695, 188] on icon at bounding box center [697, 191] width 13 height 26
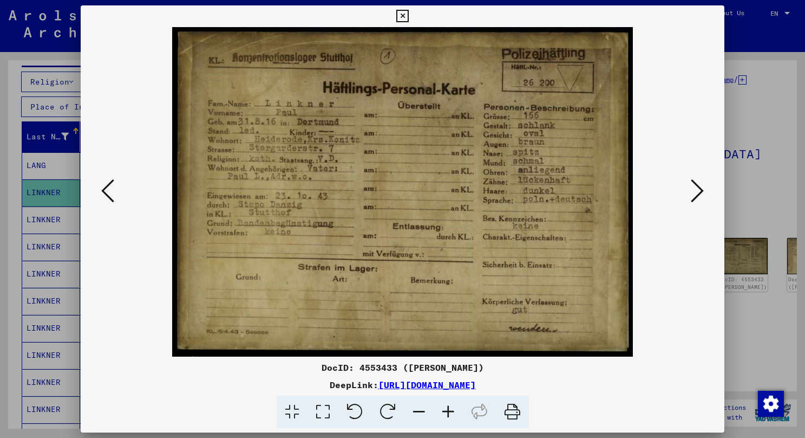
click at [695, 188] on icon at bounding box center [697, 191] width 13 height 26
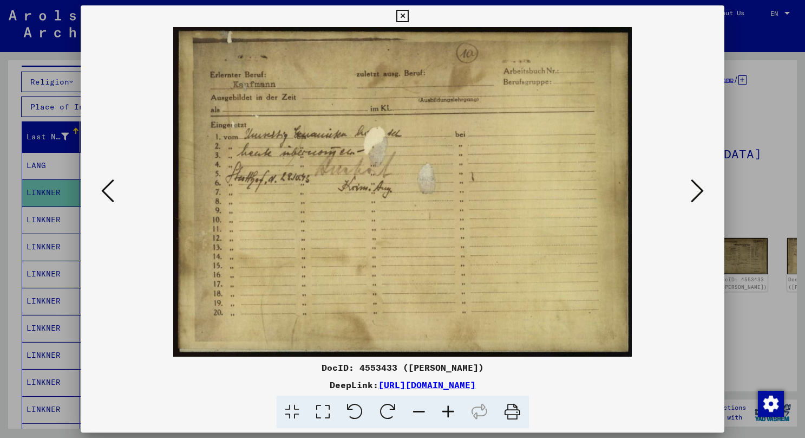
click at [695, 188] on icon at bounding box center [697, 191] width 13 height 26
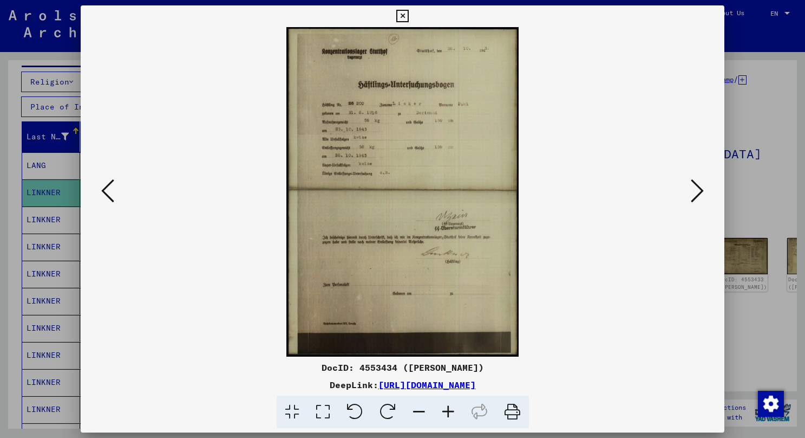
click at [695, 188] on icon at bounding box center [697, 191] width 13 height 26
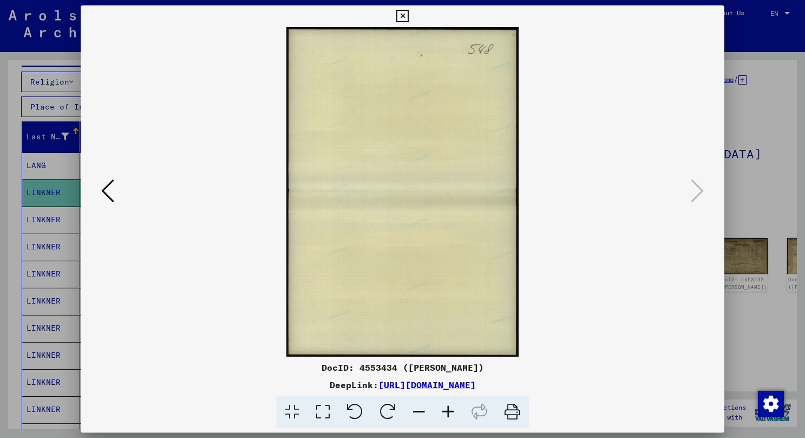
click at [695, 188] on icon at bounding box center [697, 191] width 13 height 26
click at [412, 24] on button at bounding box center [402, 16] width 19 height 22
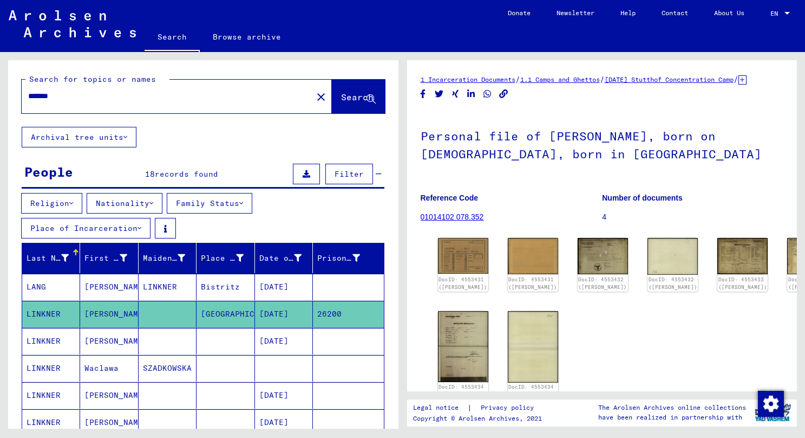
click at [124, 97] on input "*******" at bounding box center [167, 95] width 278 height 11
type input "*******"
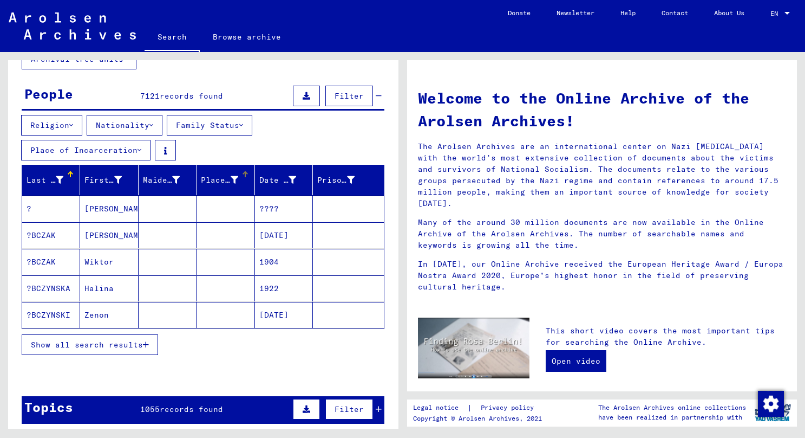
scroll to position [81, 0]
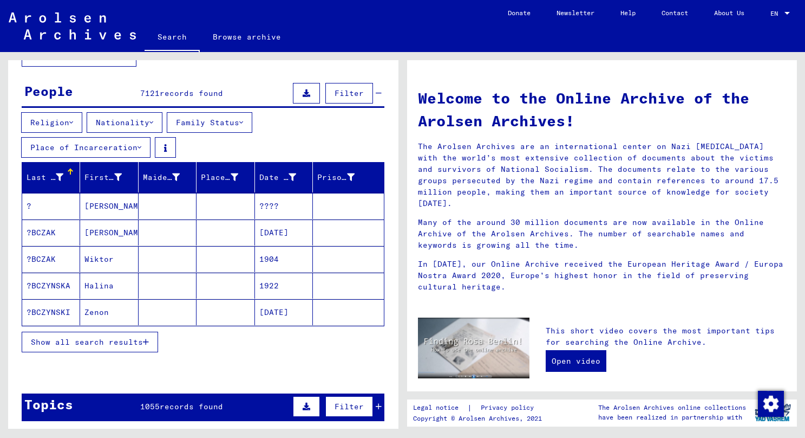
click at [132, 338] on span "Show all search results" at bounding box center [87, 342] width 112 height 10
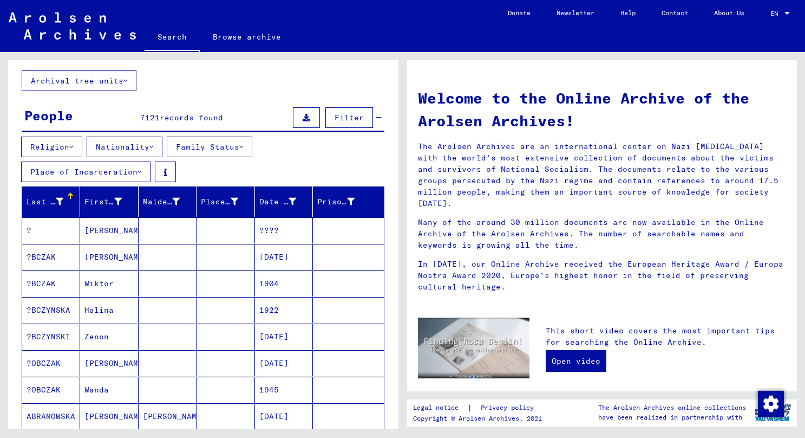
scroll to position [61, 0]
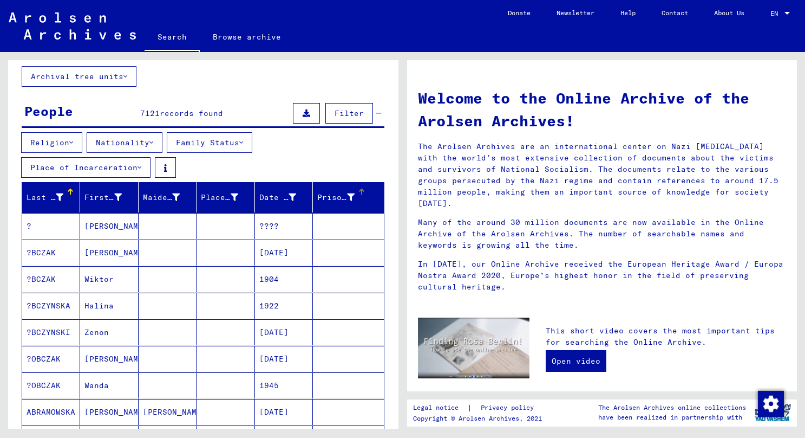
click at [357, 192] on div "Prisoner #" at bounding box center [343, 196] width 53 height 17
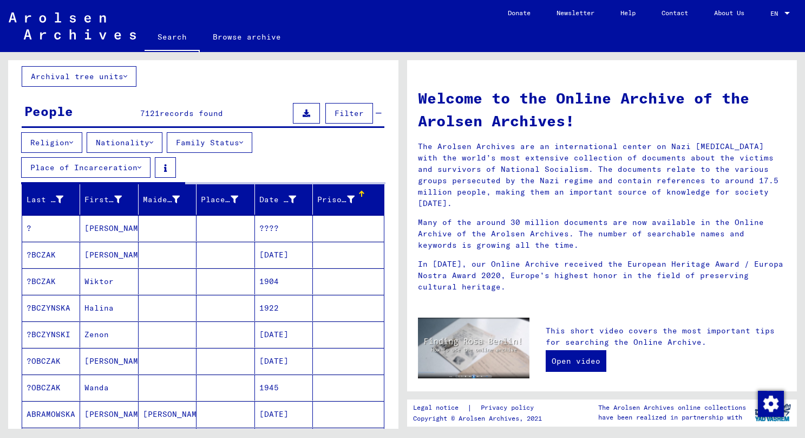
click at [363, 193] on div at bounding box center [361, 194] width 6 height 6
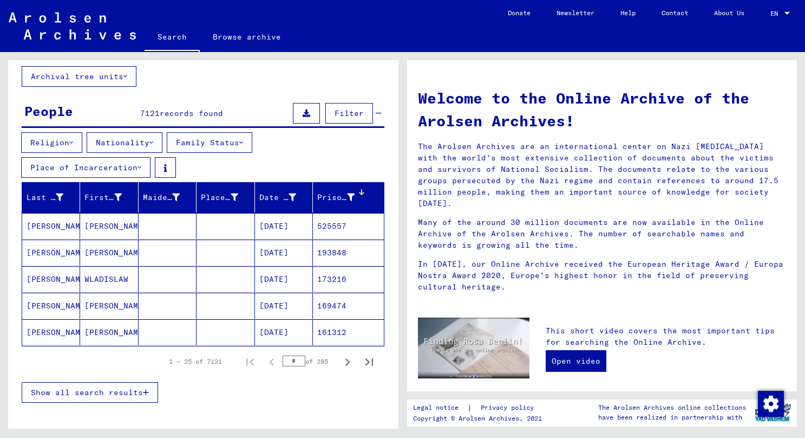
click at [363, 193] on div at bounding box center [362, 193] width 3 height 3
click at [363, 193] on div at bounding box center [361, 191] width 6 height 6
click at [57, 251] on mat-cell "[PERSON_NAME]" at bounding box center [51, 252] width 58 height 26
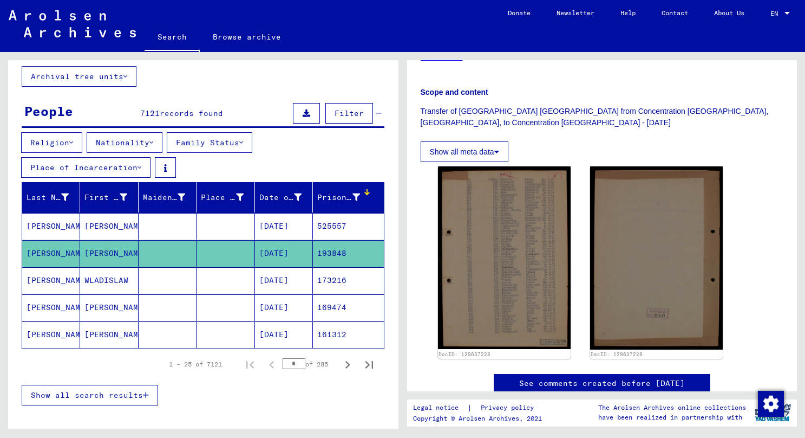
scroll to position [154, 0]
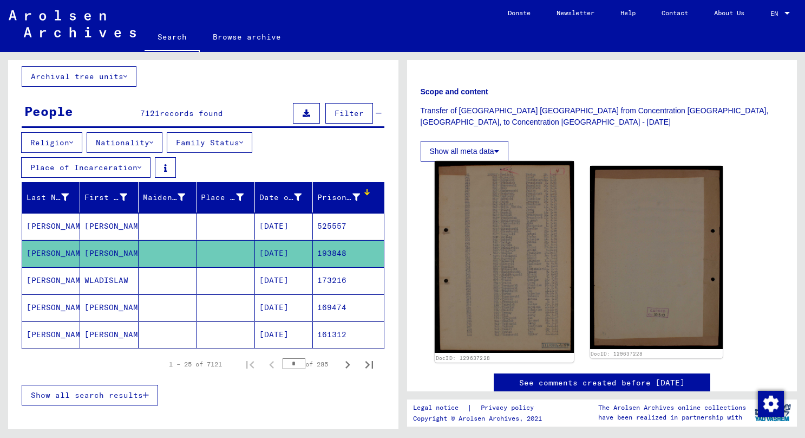
click at [533, 244] on img at bounding box center [504, 257] width 140 height 192
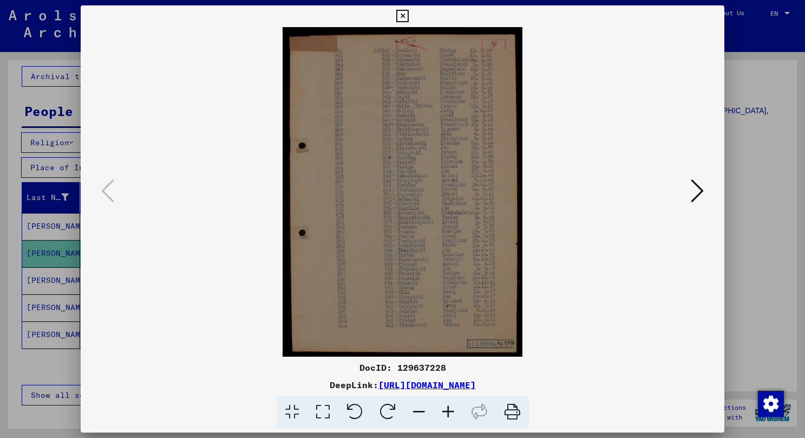
click at [409, 15] on icon at bounding box center [402, 16] width 12 height 13
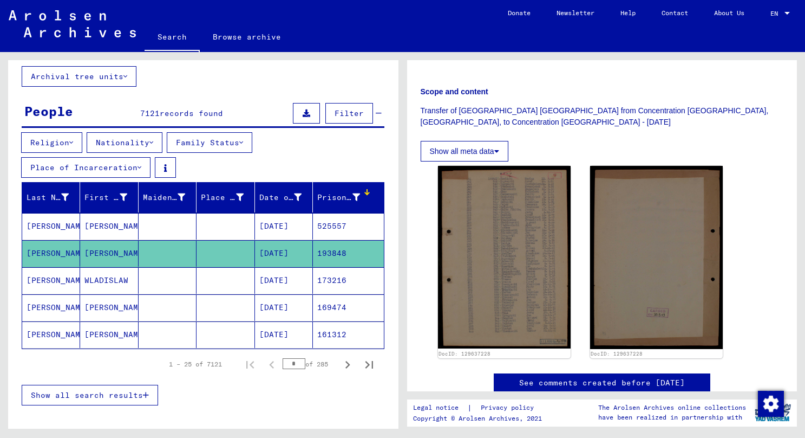
click at [74, 282] on mat-cell "[PERSON_NAME]" at bounding box center [51, 280] width 58 height 27
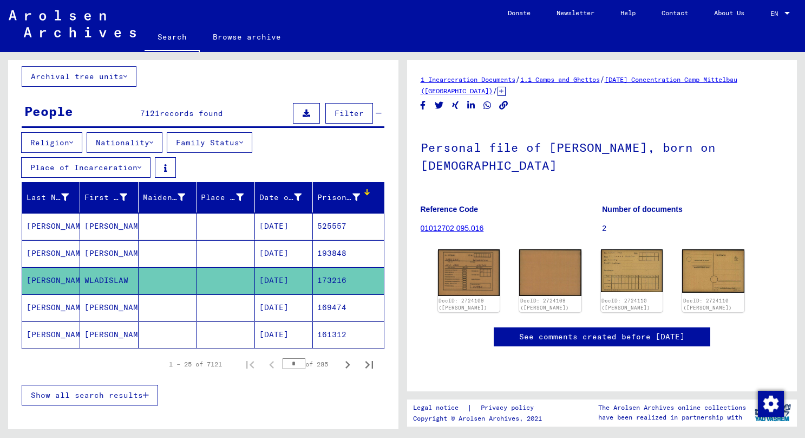
scroll to position [20, 0]
click at [137, 312] on mat-cell "[PERSON_NAME]" at bounding box center [109, 307] width 58 height 27
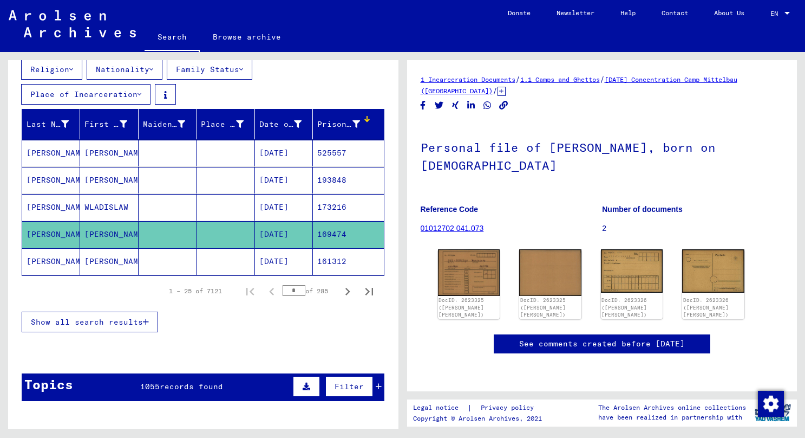
scroll to position [157, 0]
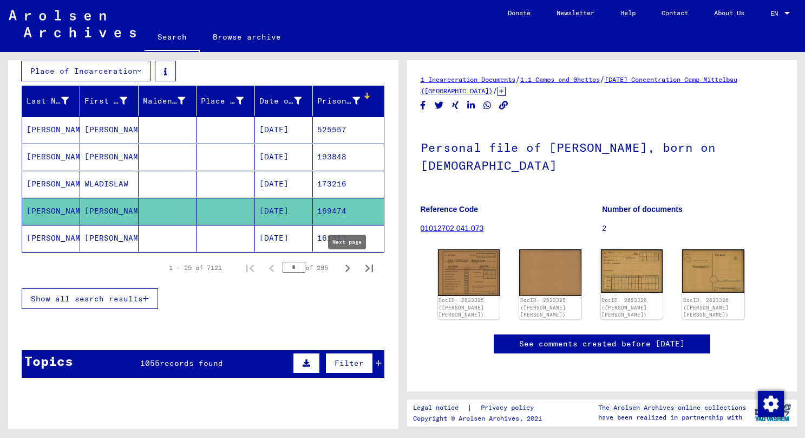
click at [341, 266] on icon "Next page" at bounding box center [347, 267] width 15 height 15
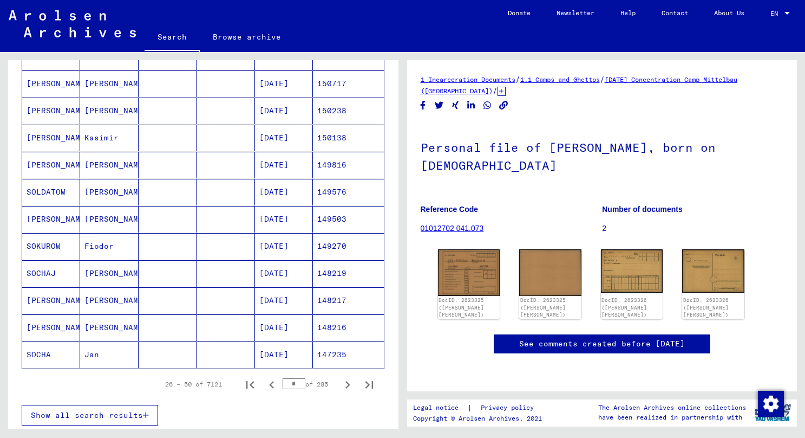
scroll to position [583, 0]
click at [342, 385] on icon "Next page" at bounding box center [347, 383] width 15 height 15
type input "*"
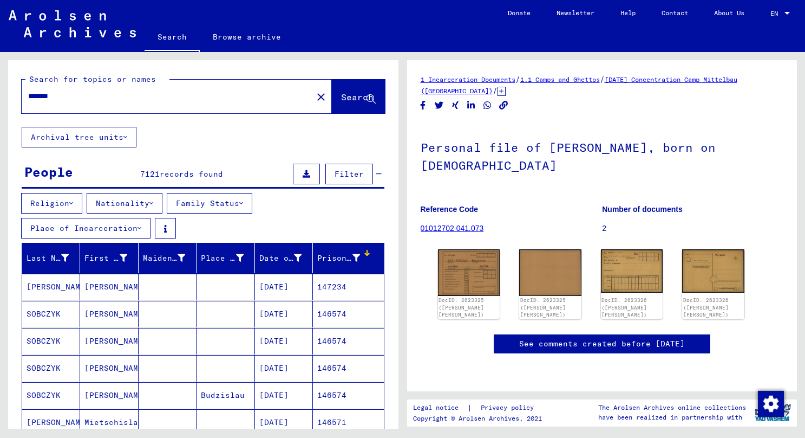
scroll to position [0, 0]
click at [90, 100] on input "*******" at bounding box center [167, 95] width 278 height 11
type input "********"
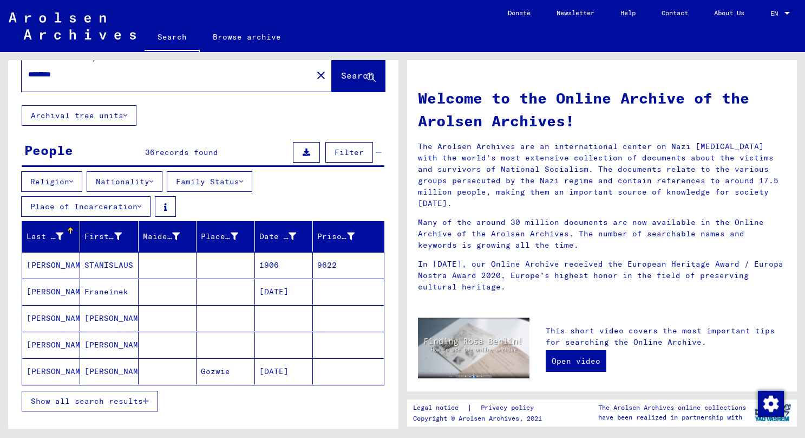
scroll to position [23, 0]
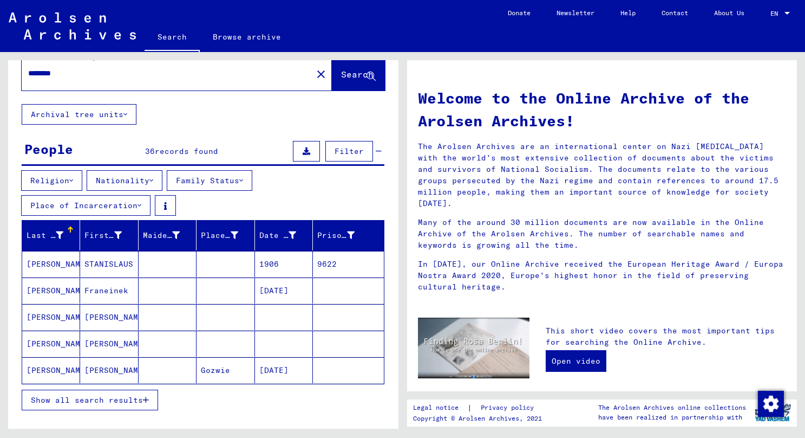
click at [186, 271] on mat-cell at bounding box center [168, 264] width 58 height 26
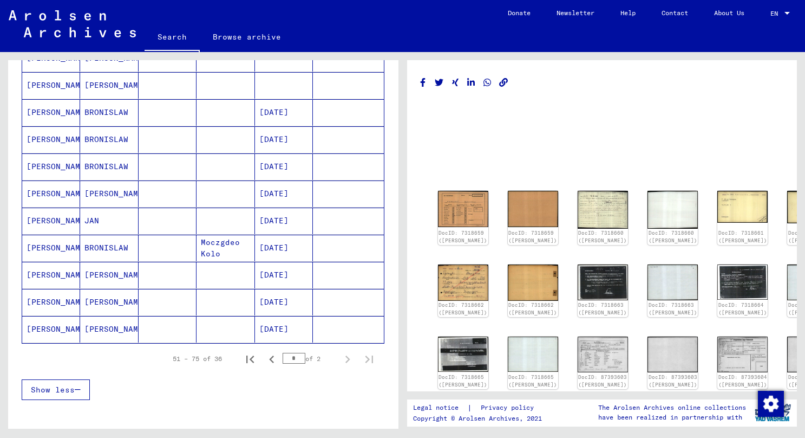
scroll to position [614, 0]
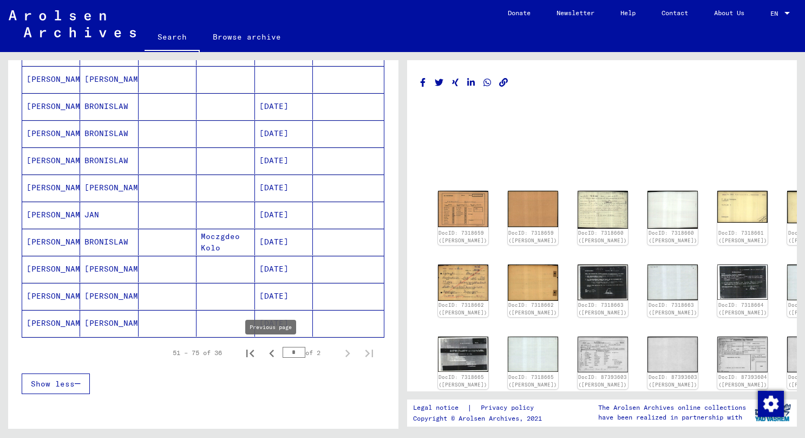
click at [275, 355] on icon "Previous page" at bounding box center [271, 353] width 15 height 15
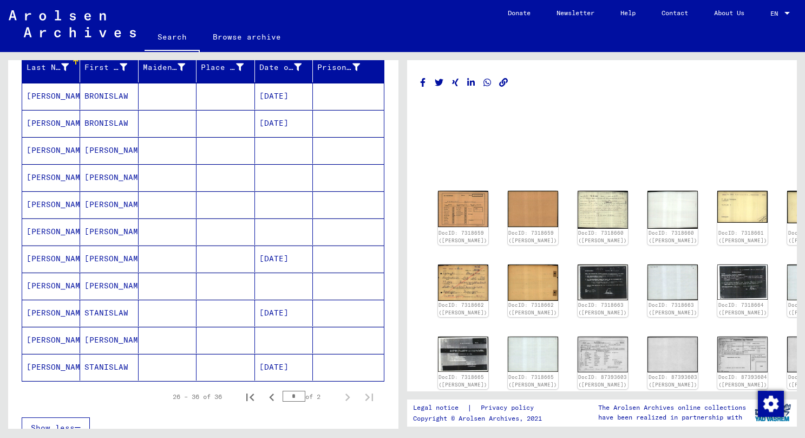
scroll to position [194, 0]
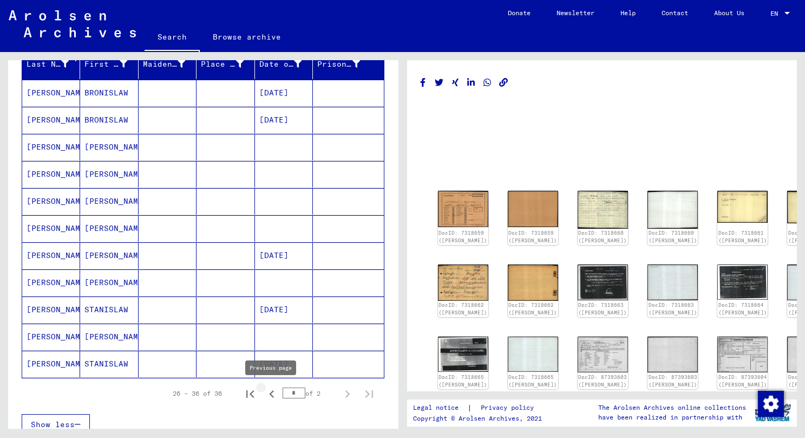
click at [274, 395] on icon "Previous page" at bounding box center [271, 393] width 15 height 15
type input "*"
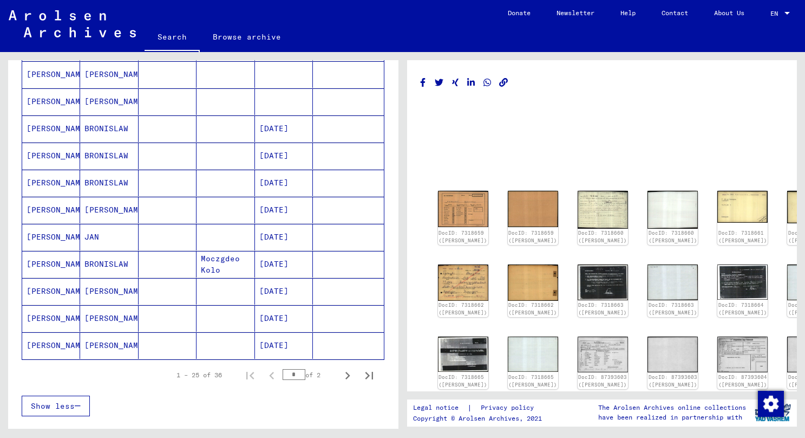
scroll to position [592, 0]
click at [268, 374] on icon "Previous page" at bounding box center [271, 374] width 15 height 15
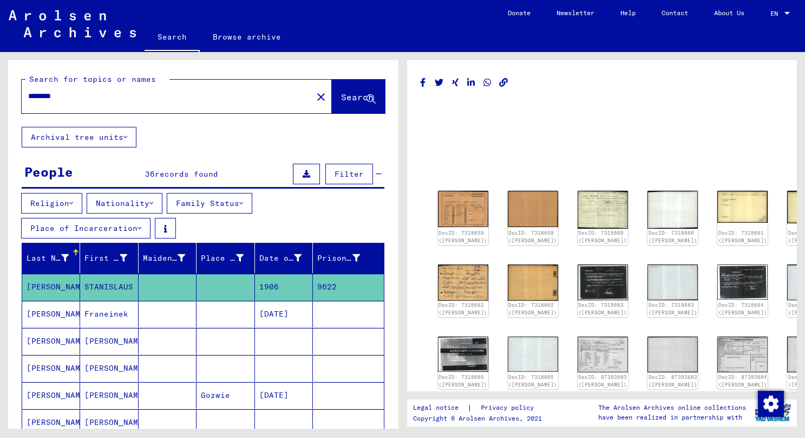
scroll to position [0, 0]
click at [112, 92] on input "********" at bounding box center [167, 95] width 278 height 11
type input "*******"
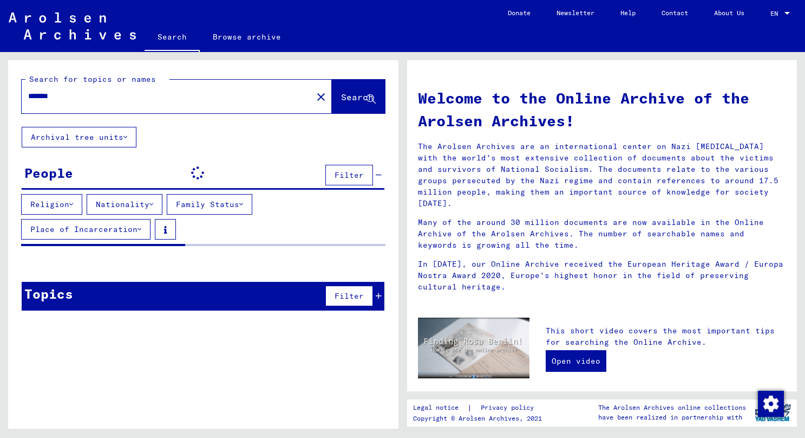
click at [97, 92] on input "*******" at bounding box center [163, 95] width 271 height 11
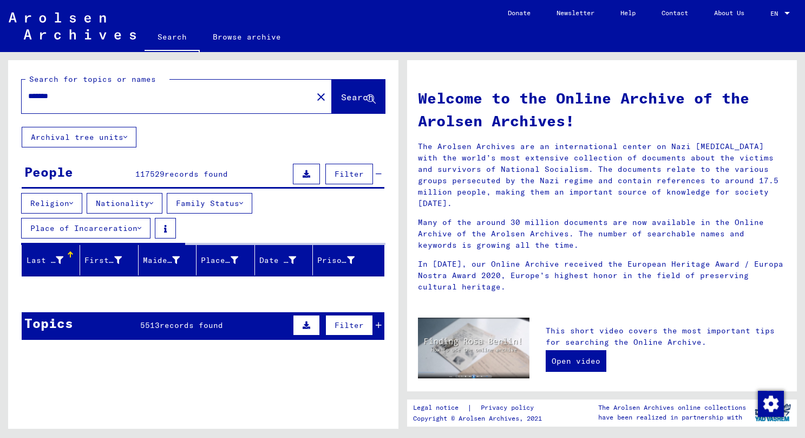
click at [75, 95] on input "*******" at bounding box center [163, 95] width 271 height 11
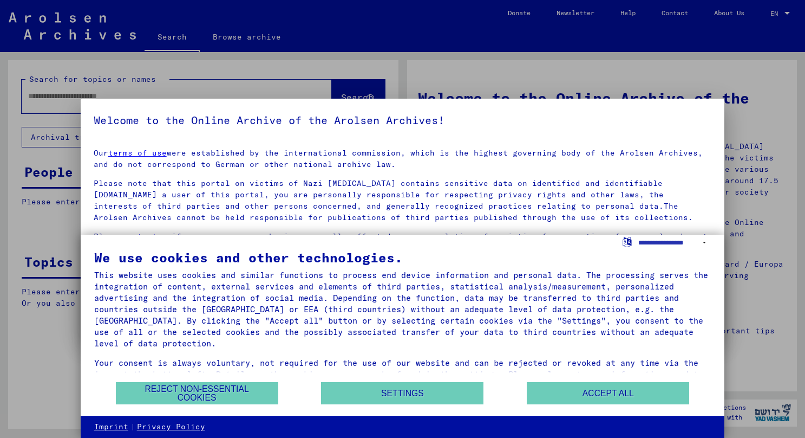
click at [562, 406] on div "We use cookies and other technologies. This website uses cookies and similar fu…" at bounding box center [403, 324] width 644 height 181
click at [566, 390] on button "Accept all" at bounding box center [608, 393] width 162 height 22
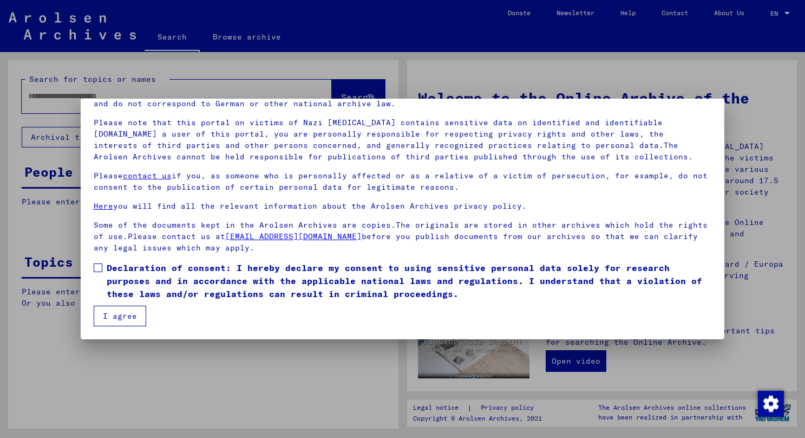
scroll to position [61, 0]
click at [133, 314] on button "I agree" at bounding box center [120, 315] width 53 height 21
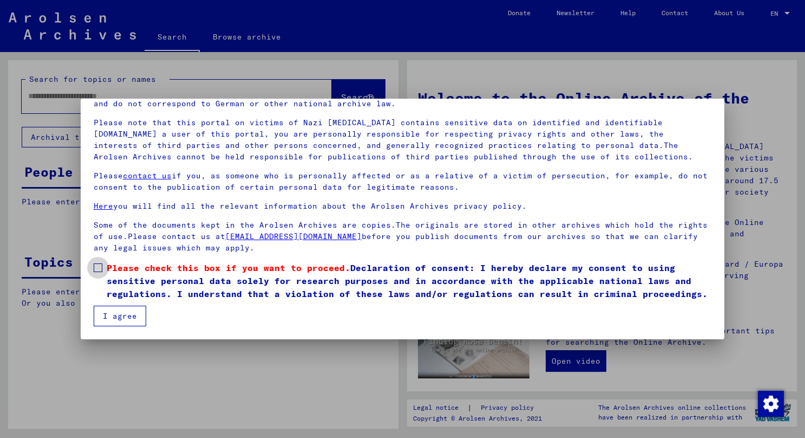
click at [96, 267] on span at bounding box center [98, 267] width 9 height 9
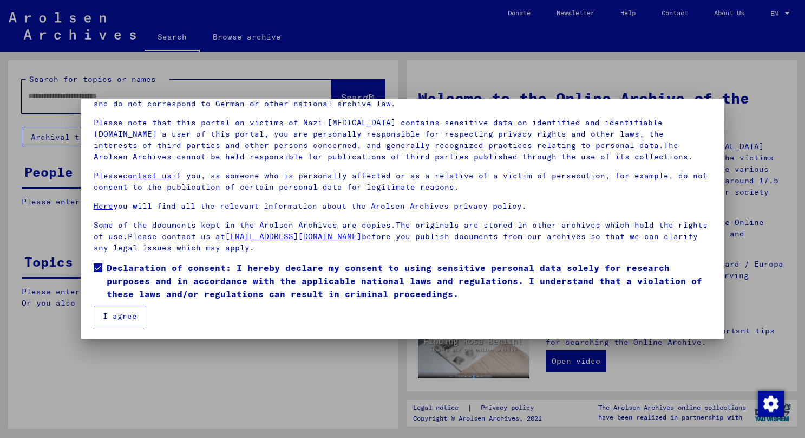
click at [108, 311] on button "I agree" at bounding box center [120, 315] width 53 height 21
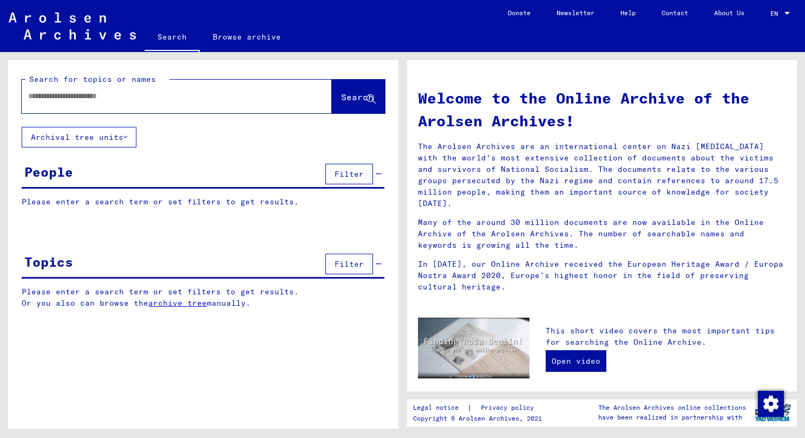
click at [80, 94] on input "text" at bounding box center [163, 95] width 271 height 11
paste input "**********"
click at [90, 95] on input "**********" at bounding box center [163, 95] width 271 height 11
click at [57, 95] on input "**********" at bounding box center [163, 95] width 271 height 11
click at [341, 103] on span "Search" at bounding box center [358, 97] width 35 height 11
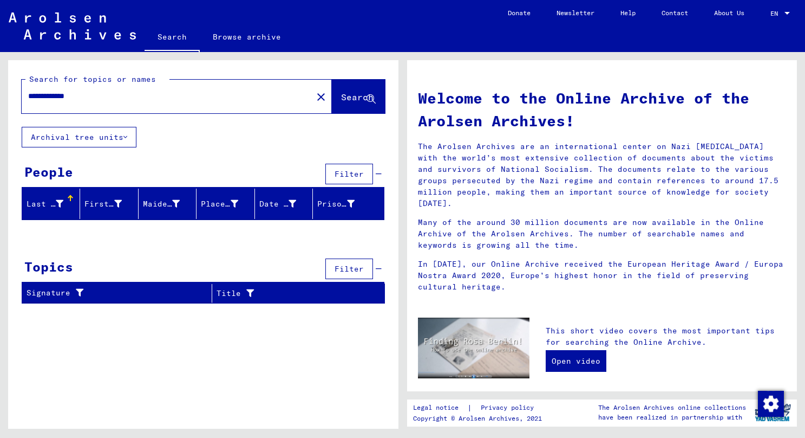
click at [65, 90] on input "**********" at bounding box center [163, 95] width 271 height 11
drag, startPoint x: 57, startPoint y: 96, endPoint x: -6, endPoint y: 92, distance: 63.5
click at [0, 92] on html "**********" at bounding box center [402, 219] width 805 height 438
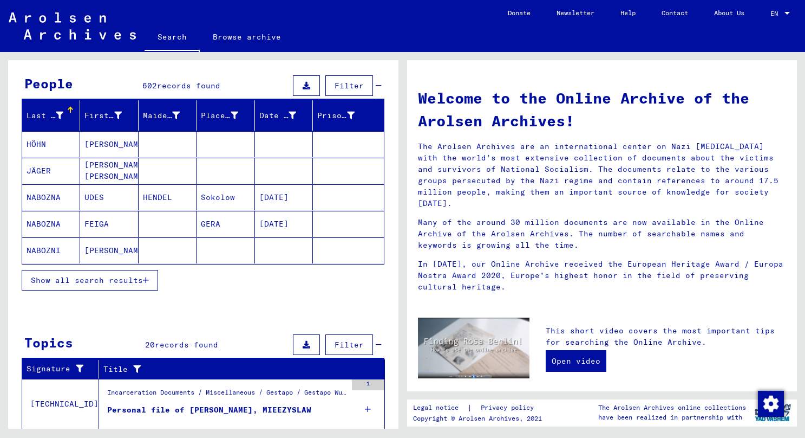
scroll to position [90, 0]
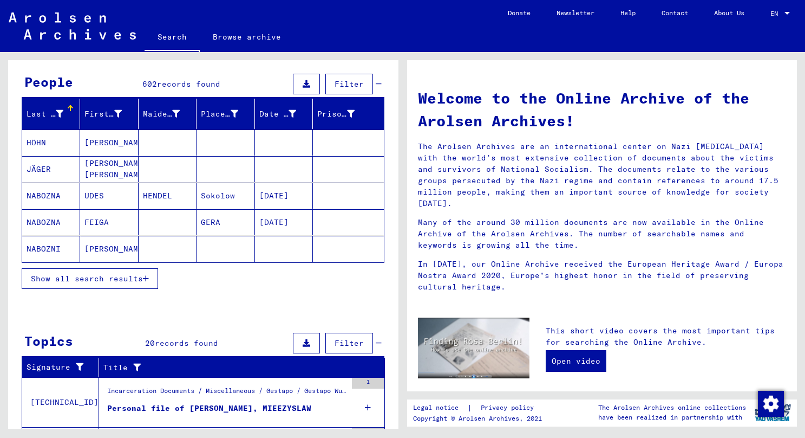
click at [138, 275] on span "Show all search results" at bounding box center [87, 278] width 112 height 10
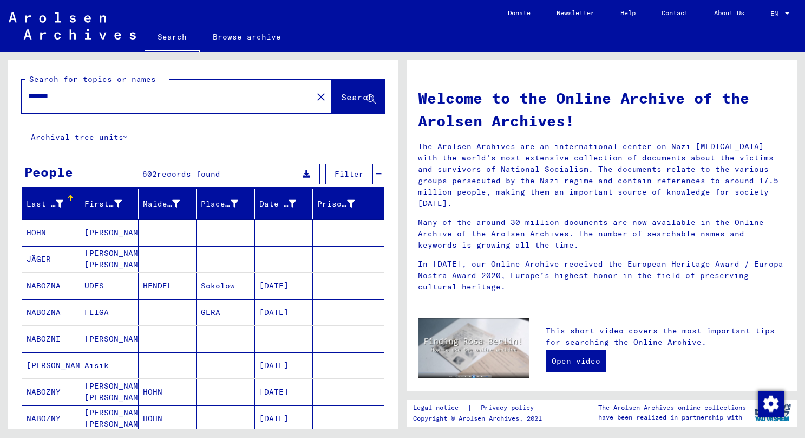
scroll to position [0, 0]
click at [28, 95] on input "*******" at bounding box center [163, 95] width 271 height 11
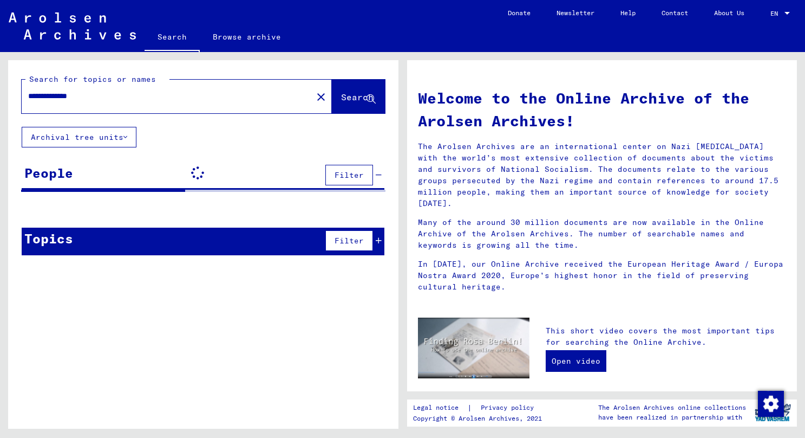
click at [63, 94] on input "**********" at bounding box center [163, 95] width 271 height 11
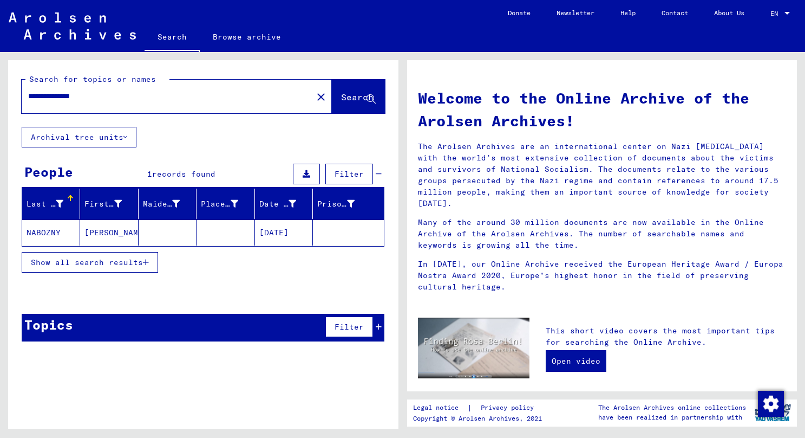
click at [92, 227] on mat-cell "[PERSON_NAME]" at bounding box center [109, 232] width 58 height 26
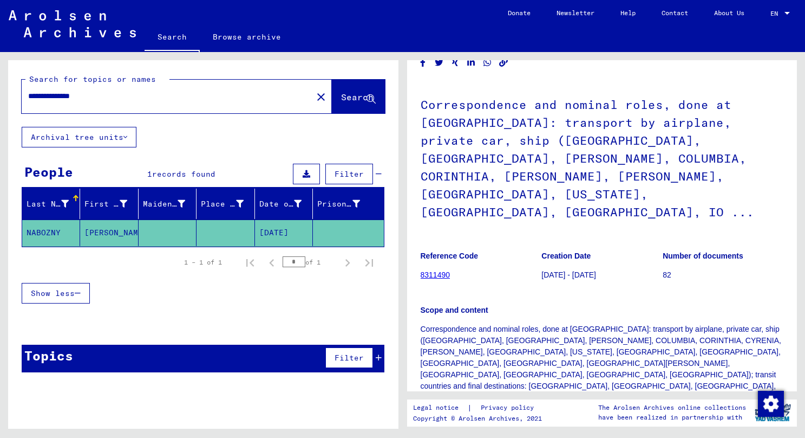
click at [77, 95] on input "**********" at bounding box center [167, 95] width 278 height 11
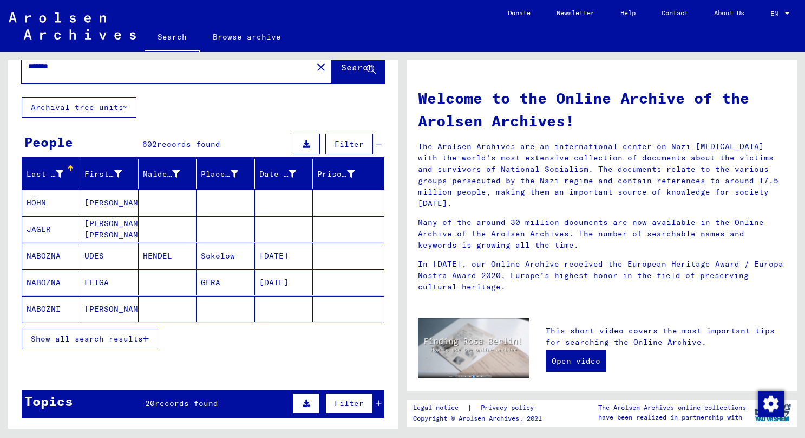
scroll to position [30, 0]
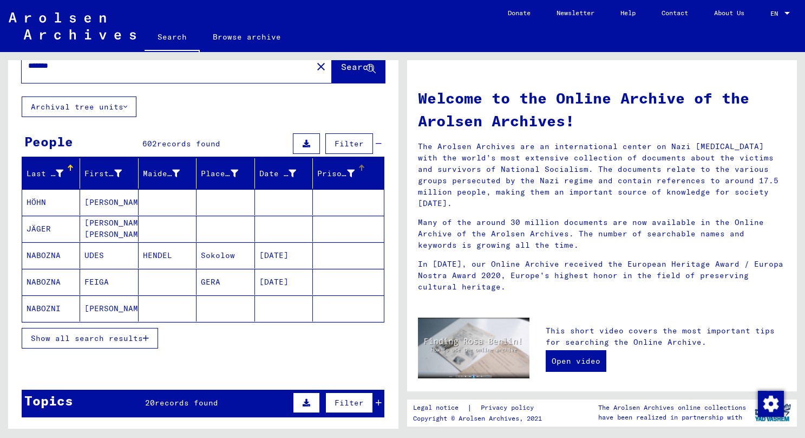
click at [341, 177] on div "Prisoner #" at bounding box center [335, 173] width 37 height 11
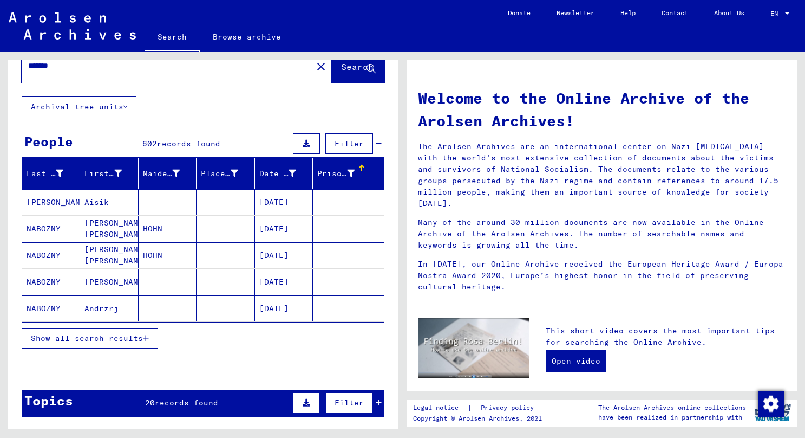
click at [341, 177] on div "Prisoner #" at bounding box center [335, 173] width 37 height 11
click at [118, 173] on icon at bounding box center [118, 174] width 8 height 8
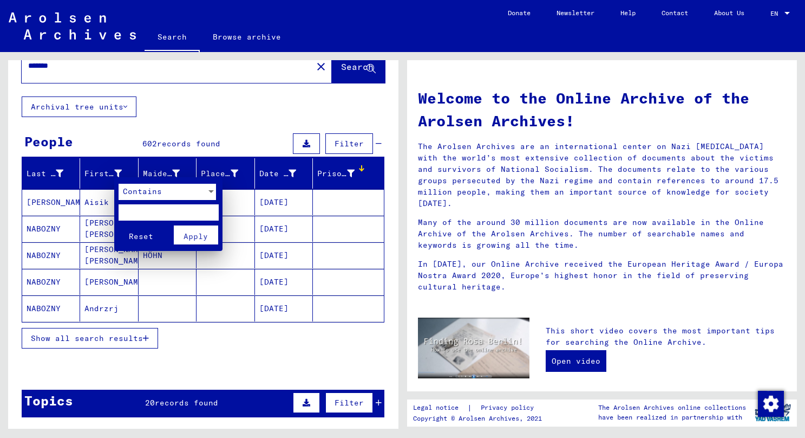
click at [101, 171] on div at bounding box center [402, 219] width 805 height 438
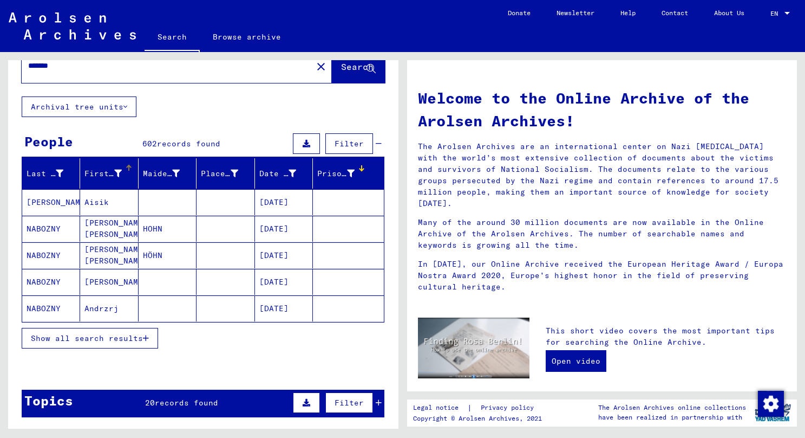
click at [111, 173] on div "First Name" at bounding box center [102, 173] width 37 height 11
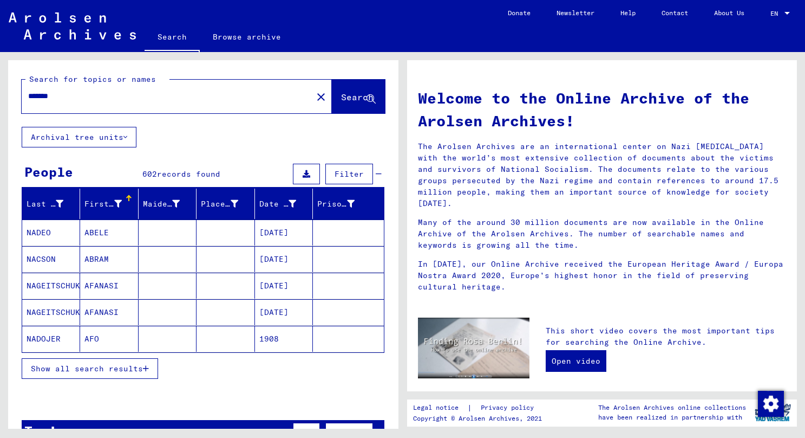
scroll to position [0, 0]
click at [83, 93] on input "*******" at bounding box center [163, 95] width 271 height 11
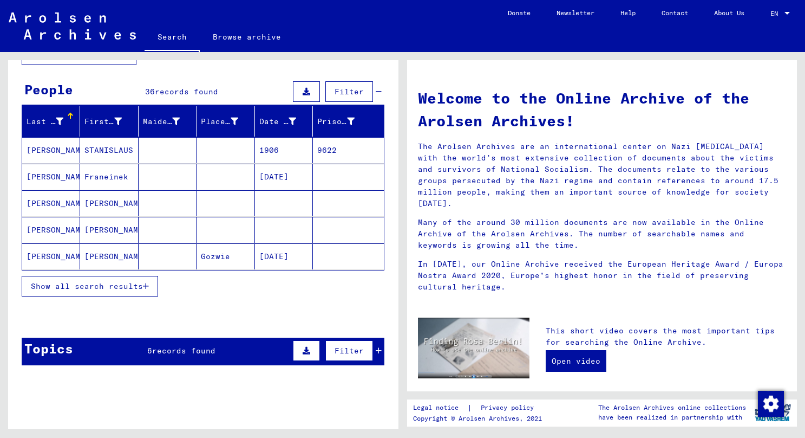
scroll to position [83, 0]
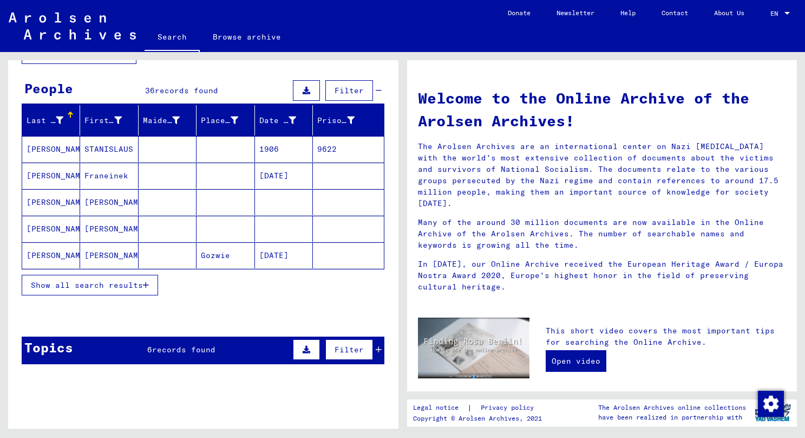
click at [122, 280] on span "Show all search results" at bounding box center [87, 285] width 112 height 10
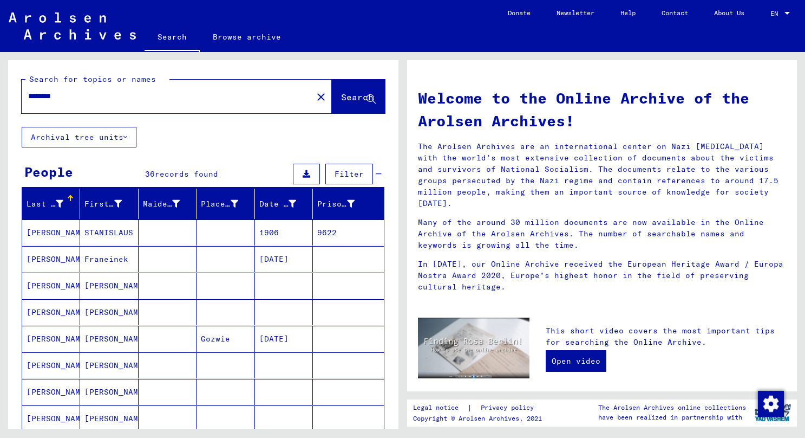
scroll to position [0, 0]
click at [81, 90] on div "********" at bounding box center [161, 96] width 278 height 24
click at [60, 95] on input "********" at bounding box center [163, 95] width 271 height 11
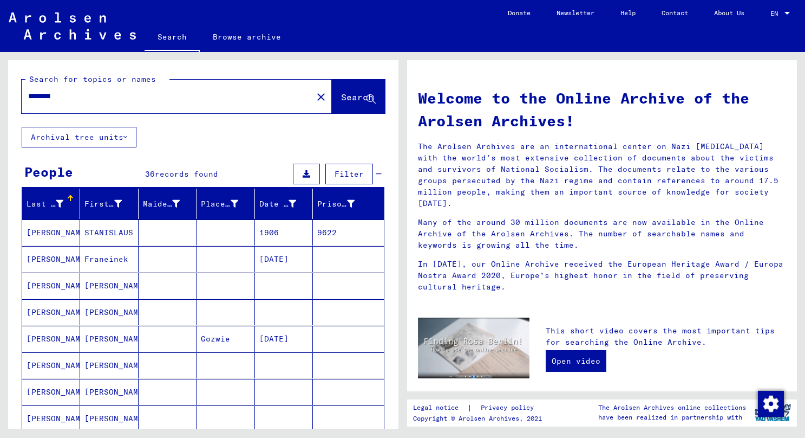
click at [60, 95] on input "********" at bounding box center [163, 95] width 271 height 11
type input "*****"
click at [334, 90] on button "Search" at bounding box center [358, 97] width 53 height 34
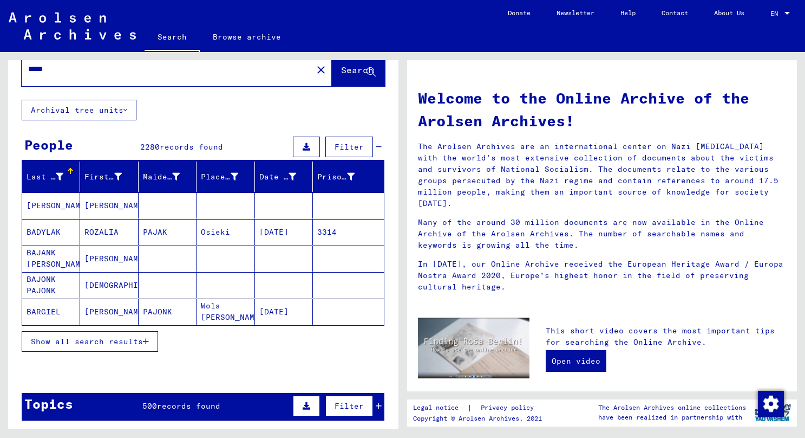
scroll to position [35, 0]
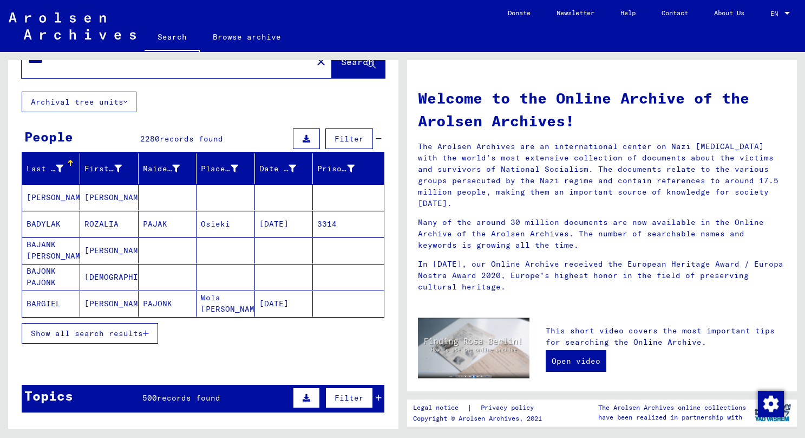
click at [136, 338] on button "Show all search results" at bounding box center [90, 333] width 136 height 21
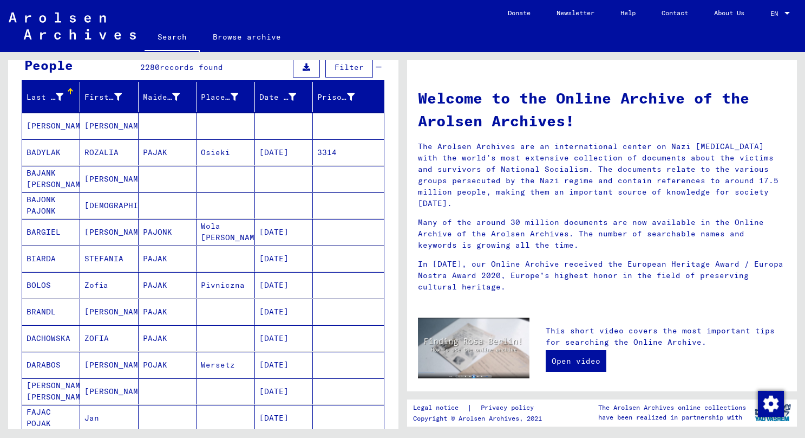
scroll to position [48, 0]
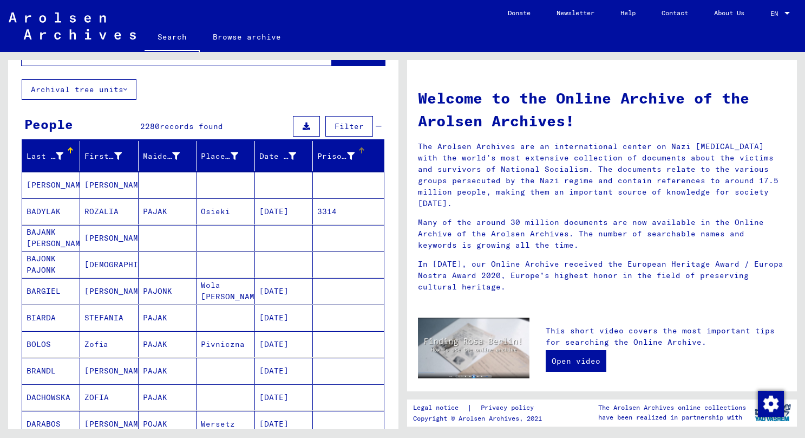
click at [350, 160] on div at bounding box center [351, 156] width 8 height 11
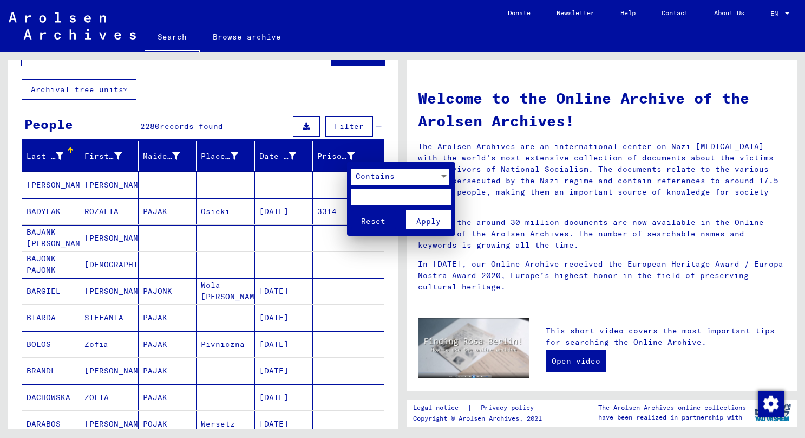
click at [342, 148] on div at bounding box center [402, 219] width 805 height 438
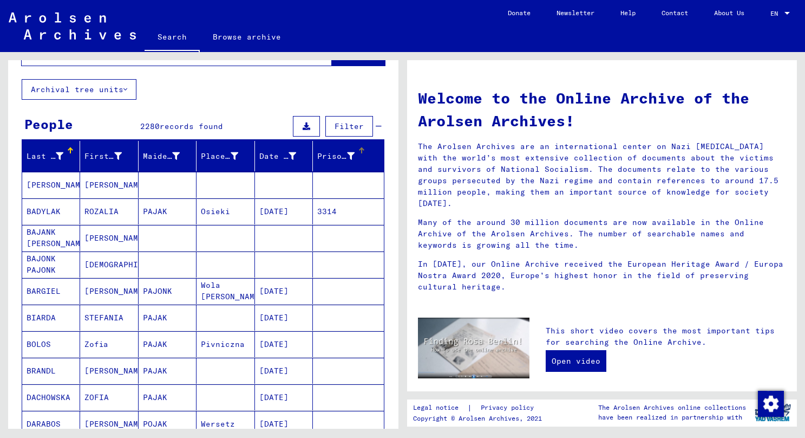
click at [363, 154] on div "Prisoner #" at bounding box center [343, 155] width 53 height 17
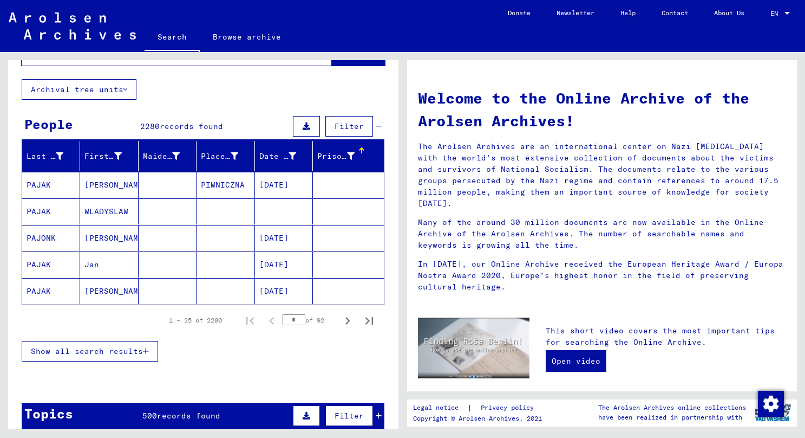
click at [363, 154] on div "Prisoner #" at bounding box center [343, 155] width 53 height 17
click at [135, 354] on span "Show all search results" at bounding box center [87, 351] width 112 height 10
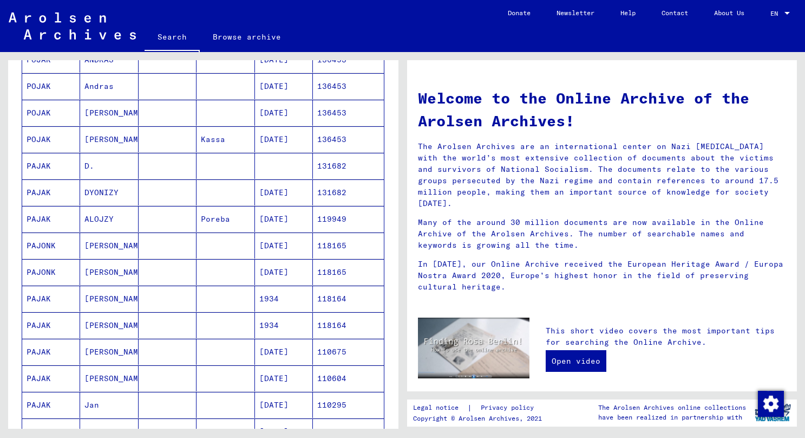
scroll to position [210, 0]
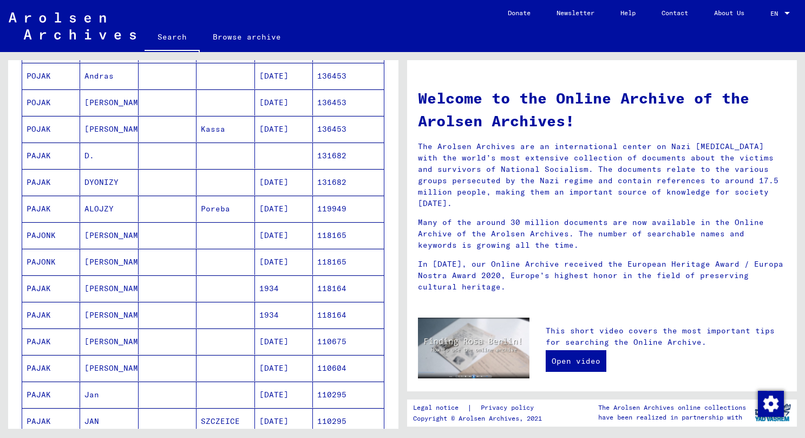
click at [55, 238] on mat-cell "PAJONK" at bounding box center [51, 235] width 58 height 26
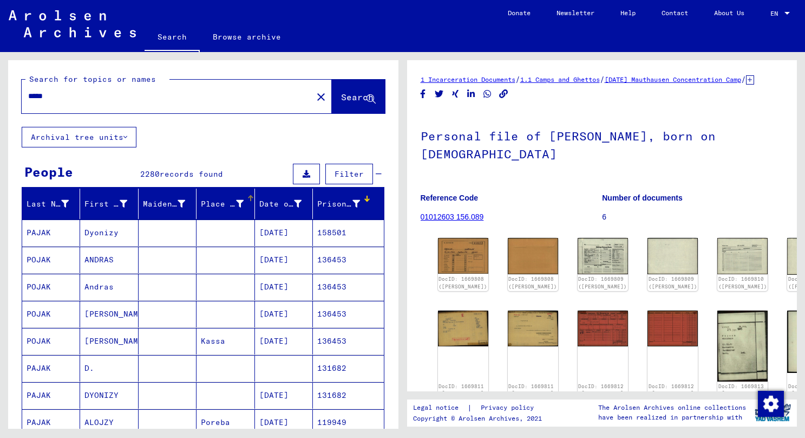
click at [239, 203] on icon at bounding box center [240, 204] width 8 height 8
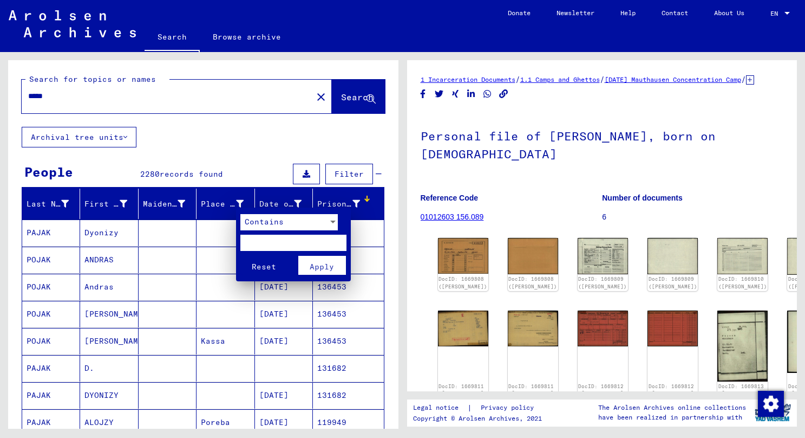
click at [225, 203] on div at bounding box center [402, 219] width 805 height 438
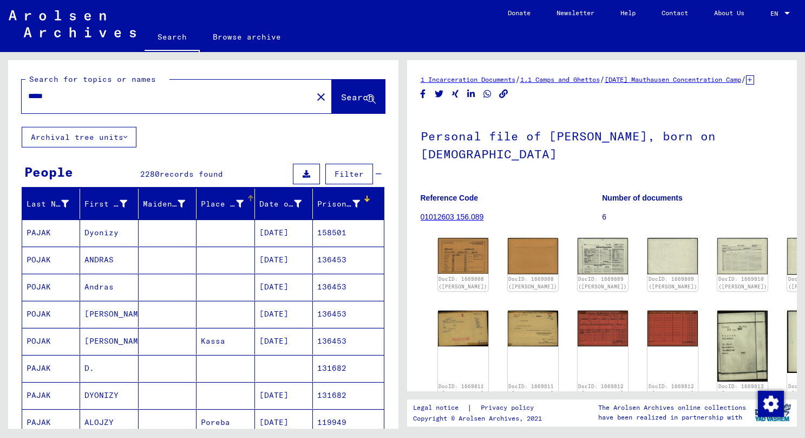
click at [216, 203] on div "Place of Birth" at bounding box center [222, 203] width 42 height 11
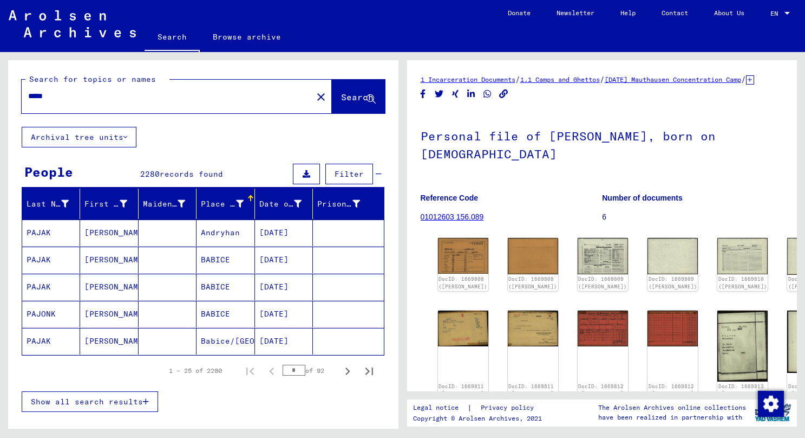
click at [220, 206] on div "Place of Birth" at bounding box center [222, 203] width 42 height 11
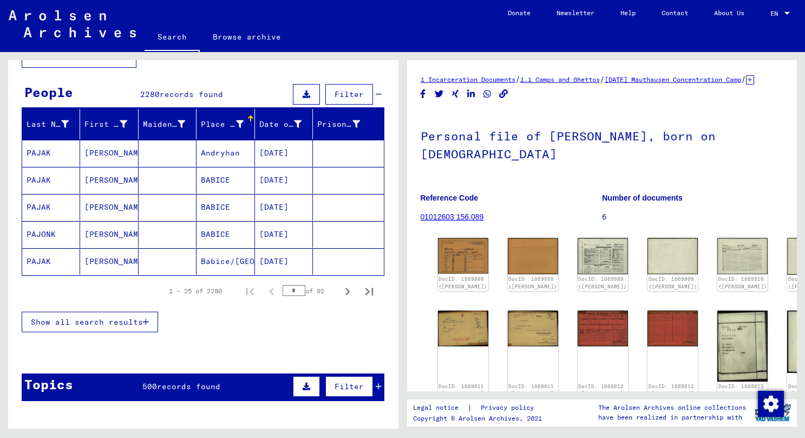
scroll to position [81, 0]
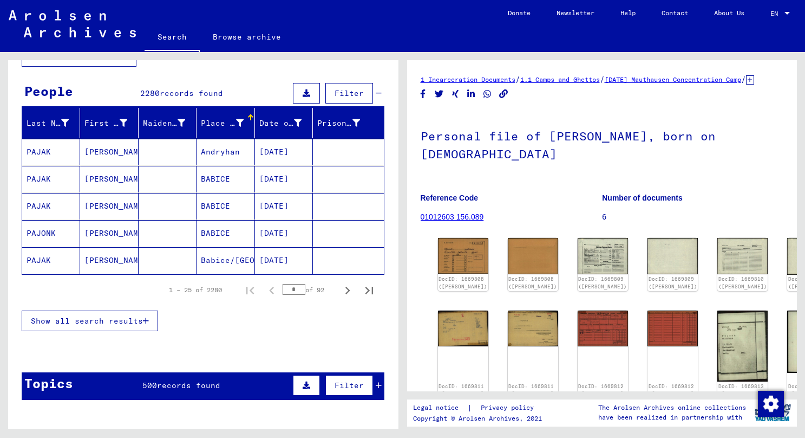
click at [122, 320] on span "Show all search results" at bounding box center [87, 321] width 112 height 10
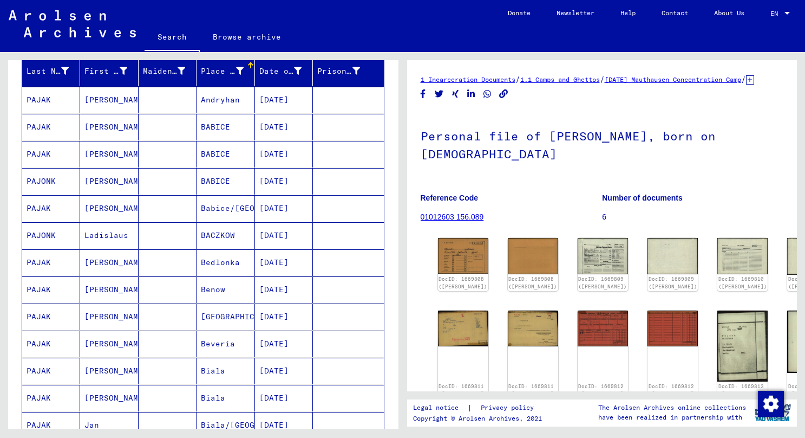
scroll to position [166, 0]
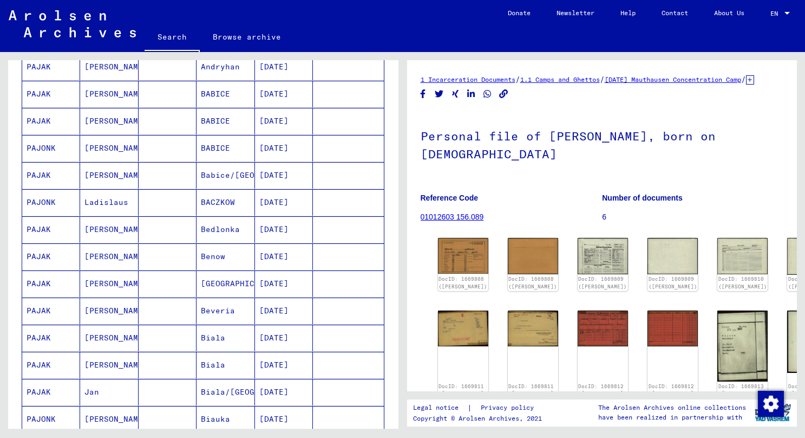
click at [174, 302] on mat-cell at bounding box center [168, 310] width 58 height 27
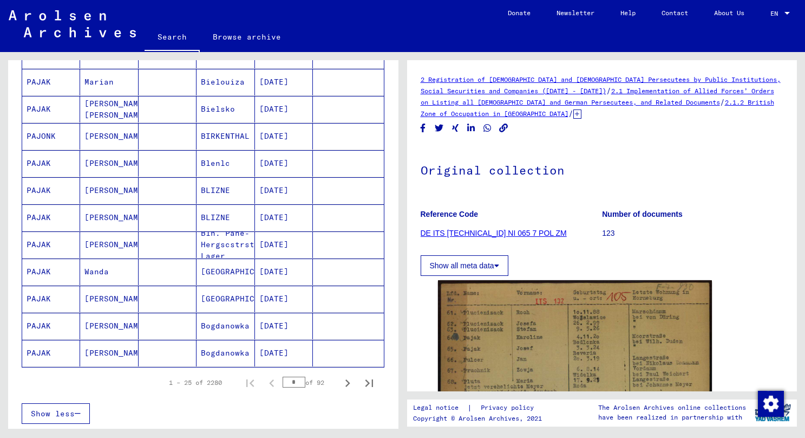
scroll to position [569, 0]
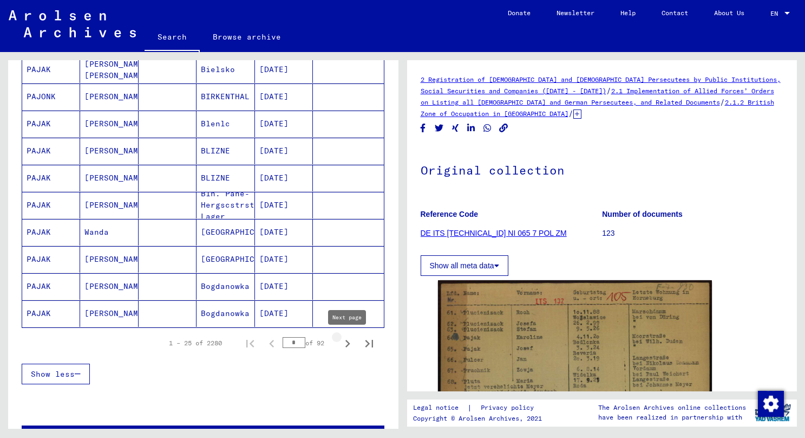
click at [343, 345] on icon "Next page" at bounding box center [347, 343] width 15 height 15
type input "*"
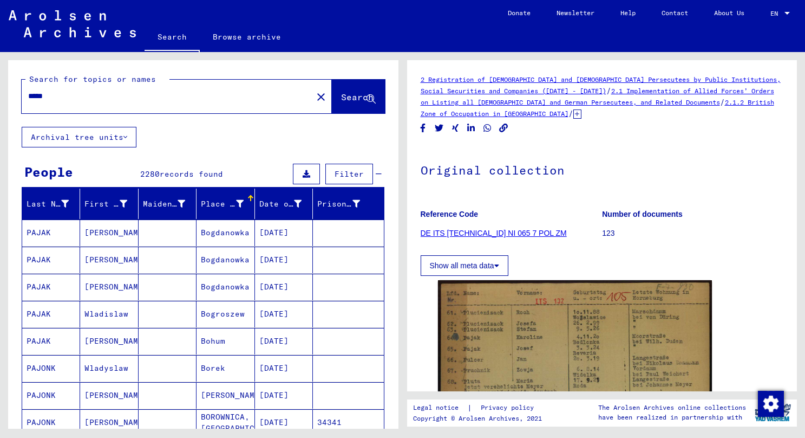
scroll to position [0, 0]
click at [94, 106] on div "*****" at bounding box center [164, 96] width 284 height 24
click at [79, 97] on input "*****" at bounding box center [167, 95] width 278 height 11
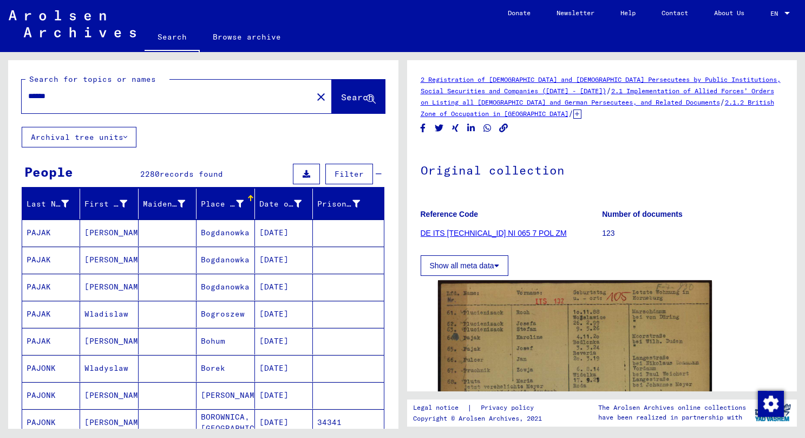
type input "******"
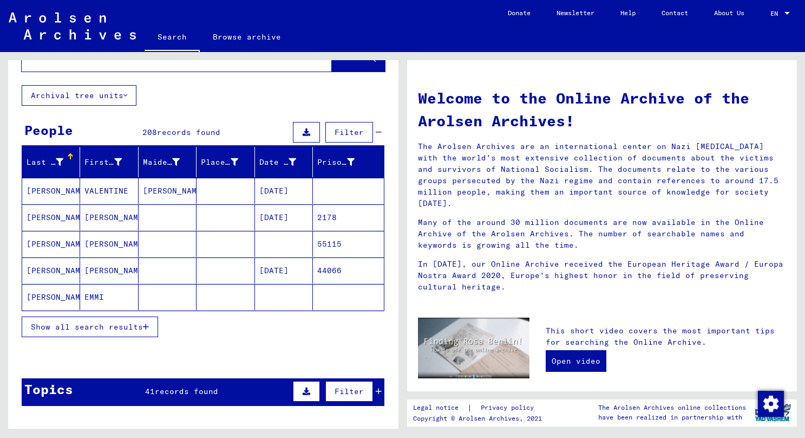
scroll to position [49, 0]
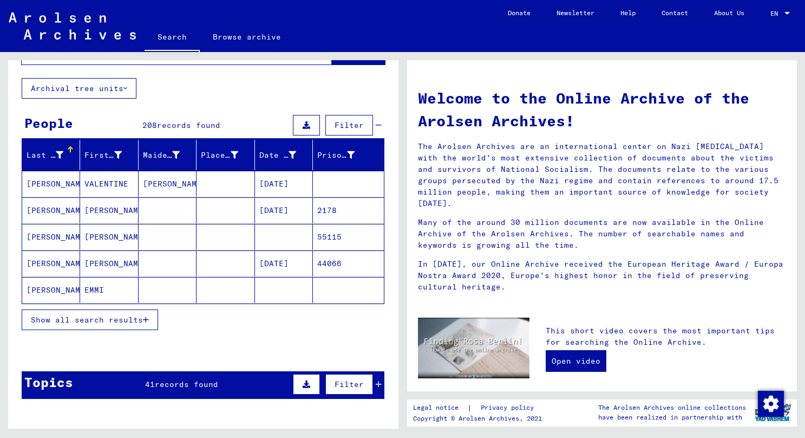
click at [118, 315] on span "Show all search results" at bounding box center [87, 320] width 112 height 10
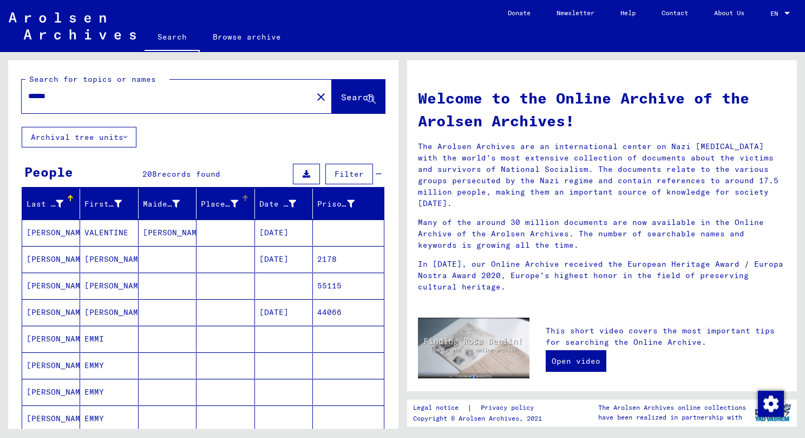
scroll to position [0, 0]
click at [224, 210] on div "Place of Birth" at bounding box center [227, 203] width 53 height 17
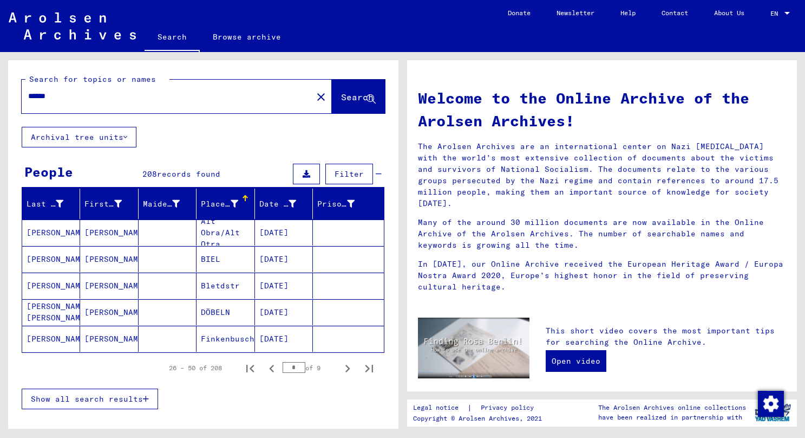
click at [126, 394] on span "Show all search results" at bounding box center [87, 399] width 112 height 10
